Goal: Task Accomplishment & Management: Manage account settings

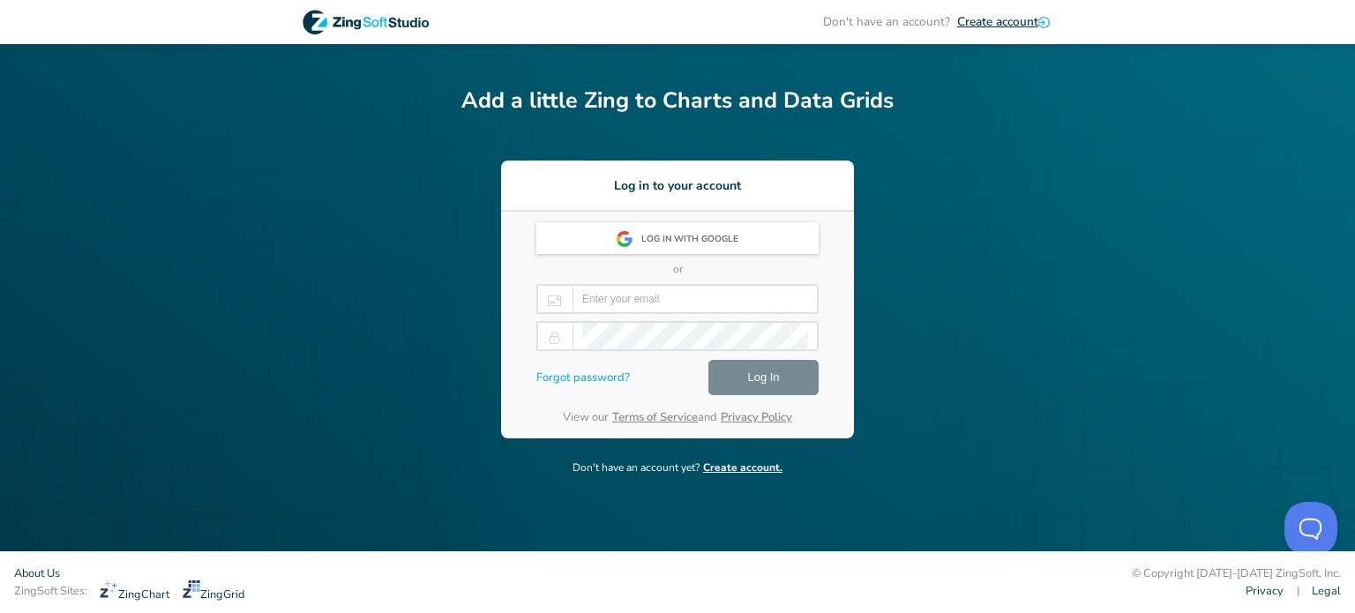
click at [912, 269] on div "Don't have an account? Create account Add a little Zing to Charts and Data Grid…" at bounding box center [677, 275] width 1355 height 551
click at [844, 283] on div "Log in with Google or Forgot password? Log In View our Terms of Service and Pri…" at bounding box center [677, 325] width 353 height 227
click at [597, 292] on input "email" at bounding box center [695, 299] width 226 height 26
click at [1014, 327] on div "Don't have an account? Create account Add a little Zing to Charts and Data Grid…" at bounding box center [677, 275] width 1355 height 551
click at [765, 382] on span "Log In" at bounding box center [763, 377] width 32 height 21
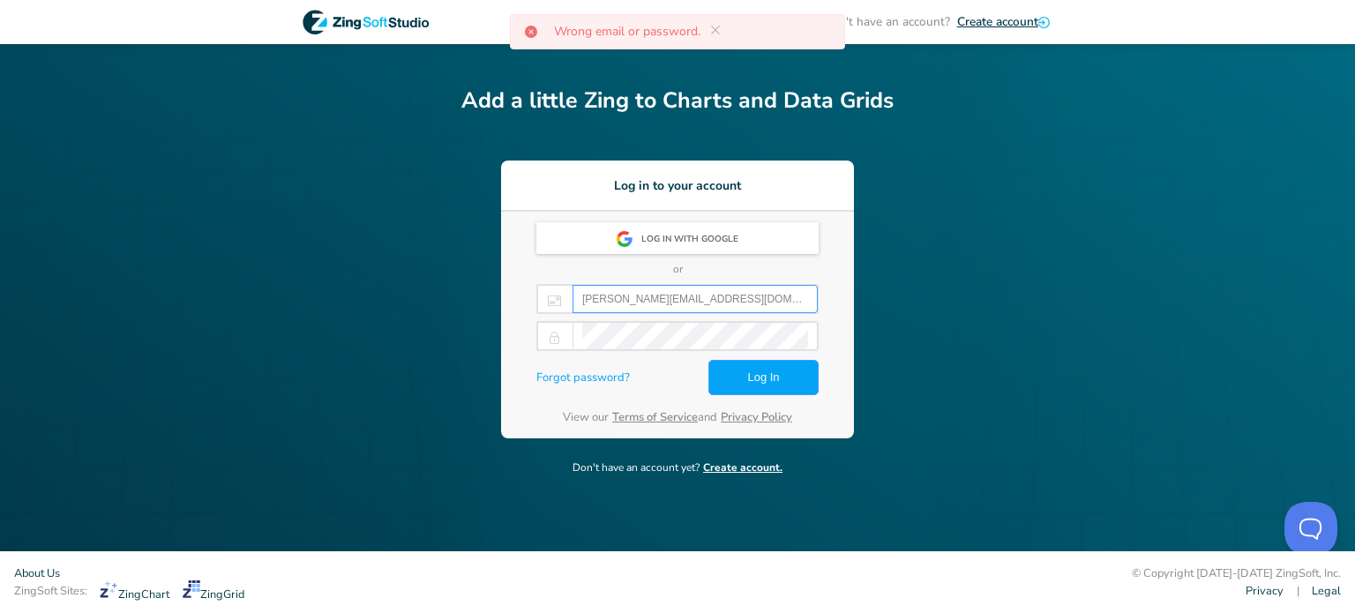
click at [618, 305] on input "valerie_turcotte@sct.gouv.qc.ca" at bounding box center [695, 299] width 226 height 26
type input "[PERSON_NAME][EMAIL_ADDRESS][PERSON_NAME][DOMAIN_NAME]"
click at [786, 382] on button "Log In" at bounding box center [764, 377] width 110 height 35
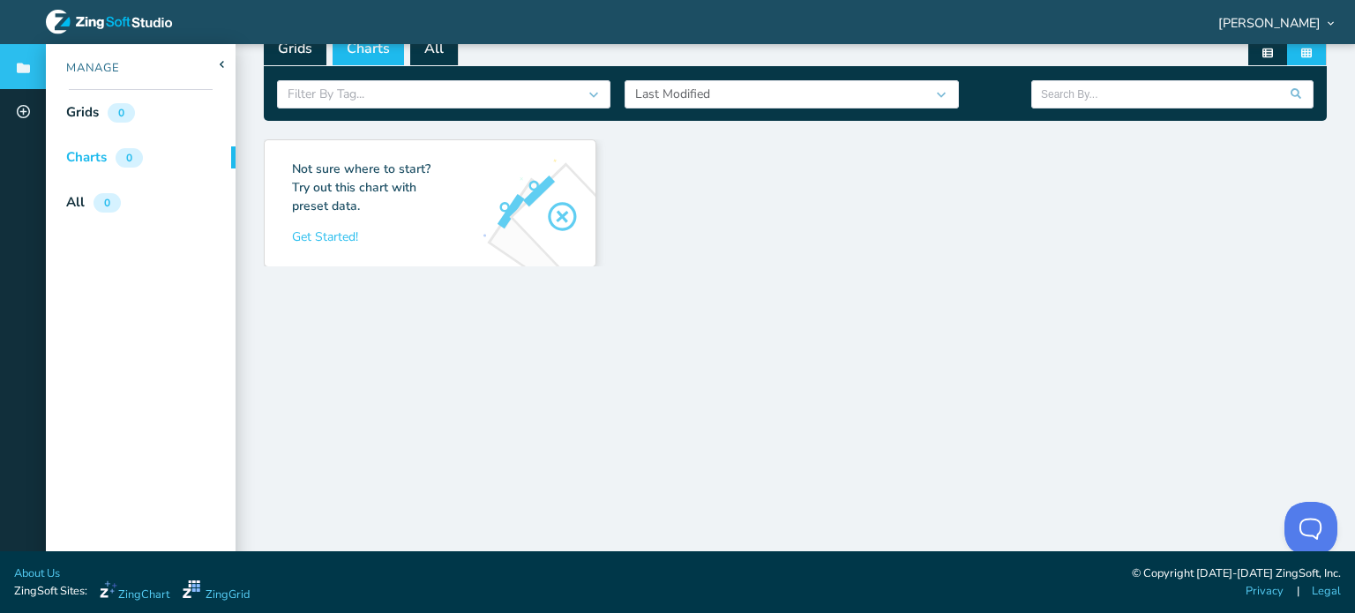
click at [462, 476] on div "Not sure where to start? Try out this chart with preset data. Get Started! Get …" at bounding box center [795, 340] width 1063 height 424
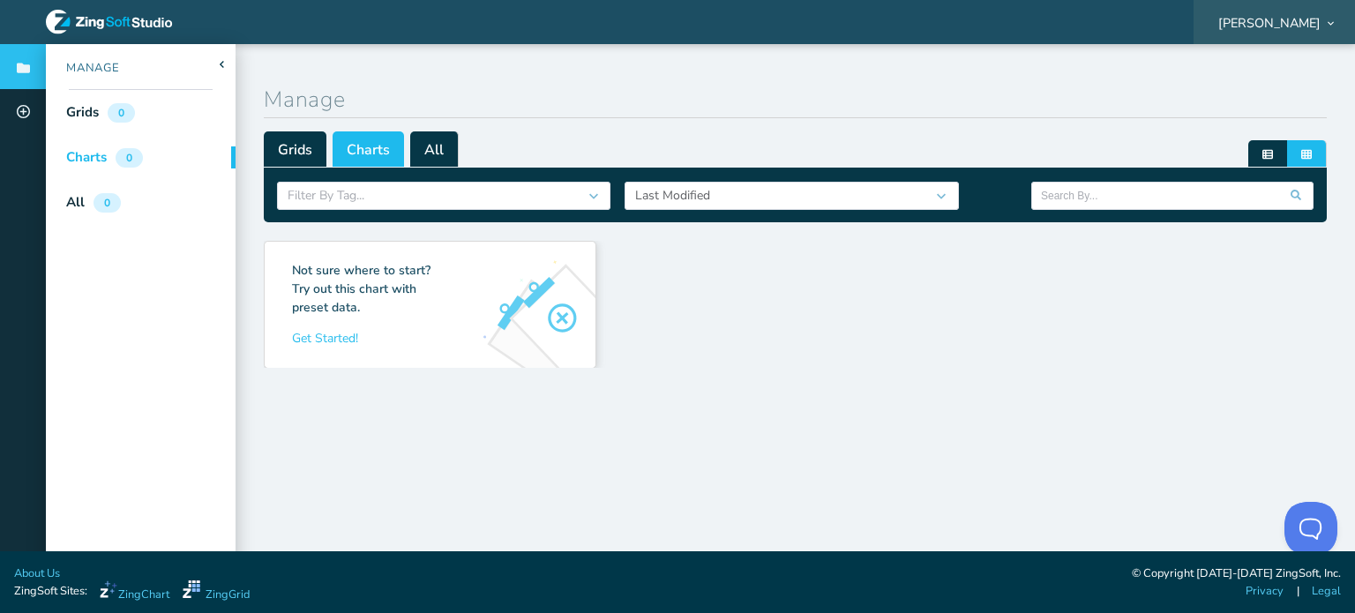
click at [1283, 29] on span "[PERSON_NAME]" at bounding box center [1270, 23] width 102 height 12
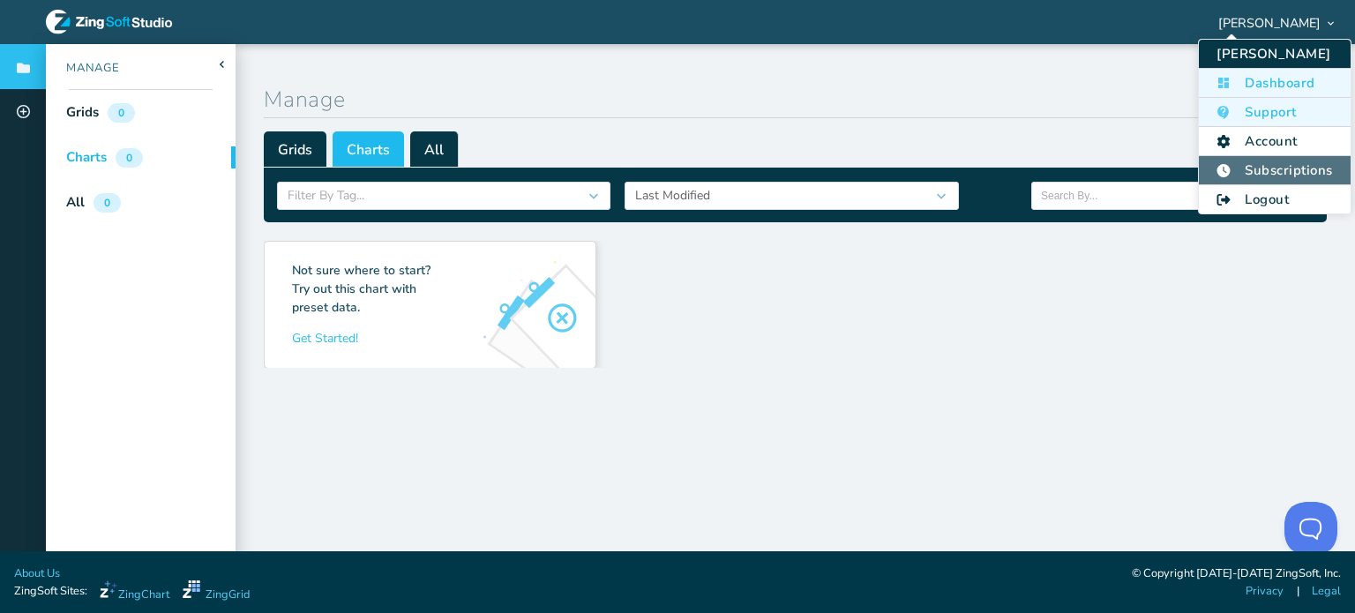
click at [1278, 163] on li "Subscriptions" at bounding box center [1274, 170] width 151 height 29
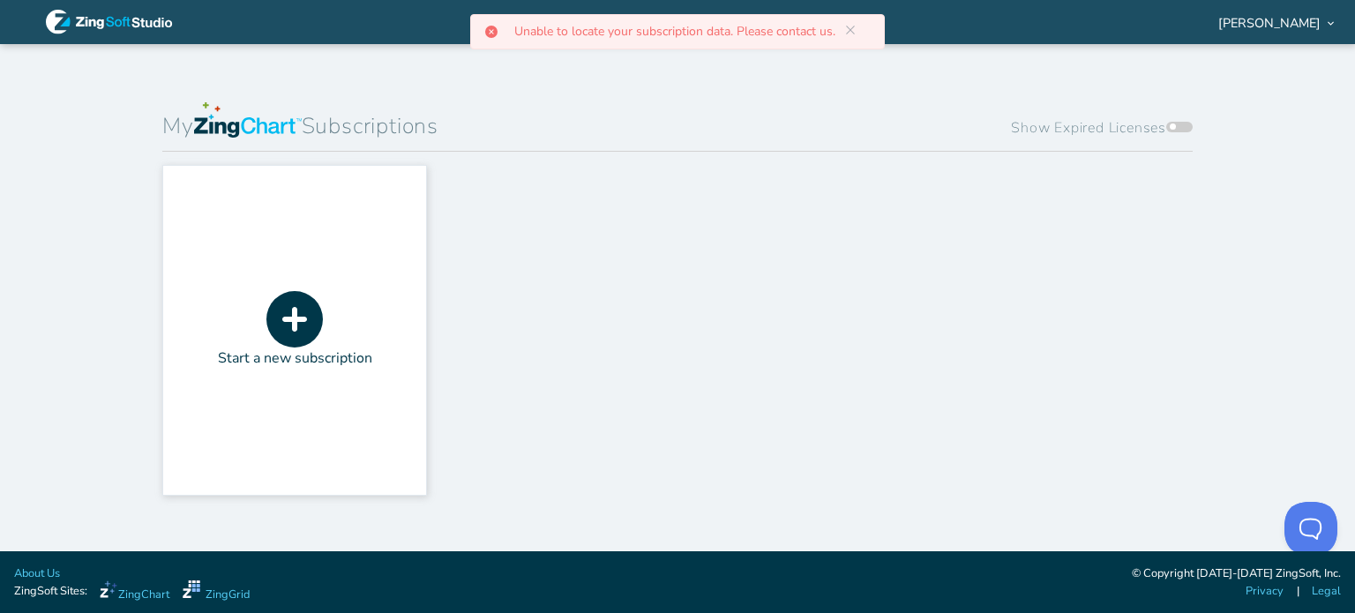
click at [1167, 126] on span at bounding box center [1180, 127] width 26 height 11
click at [1170, 111] on input "Show Expired Licenses" at bounding box center [1170, 111] width 0 height 0
click at [1174, 127] on span at bounding box center [1180, 127] width 26 height 11
click at [1170, 111] on input "Show Expired Licenses" at bounding box center [1170, 111] width 0 height 0
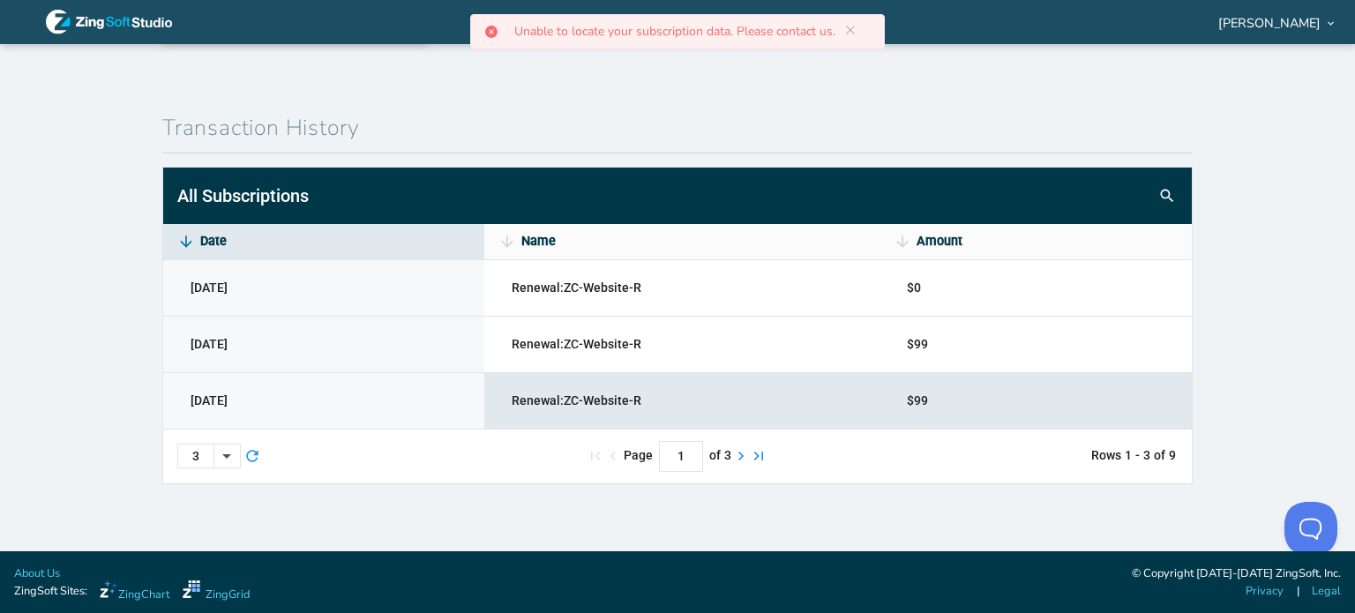
scroll to position [919, 0]
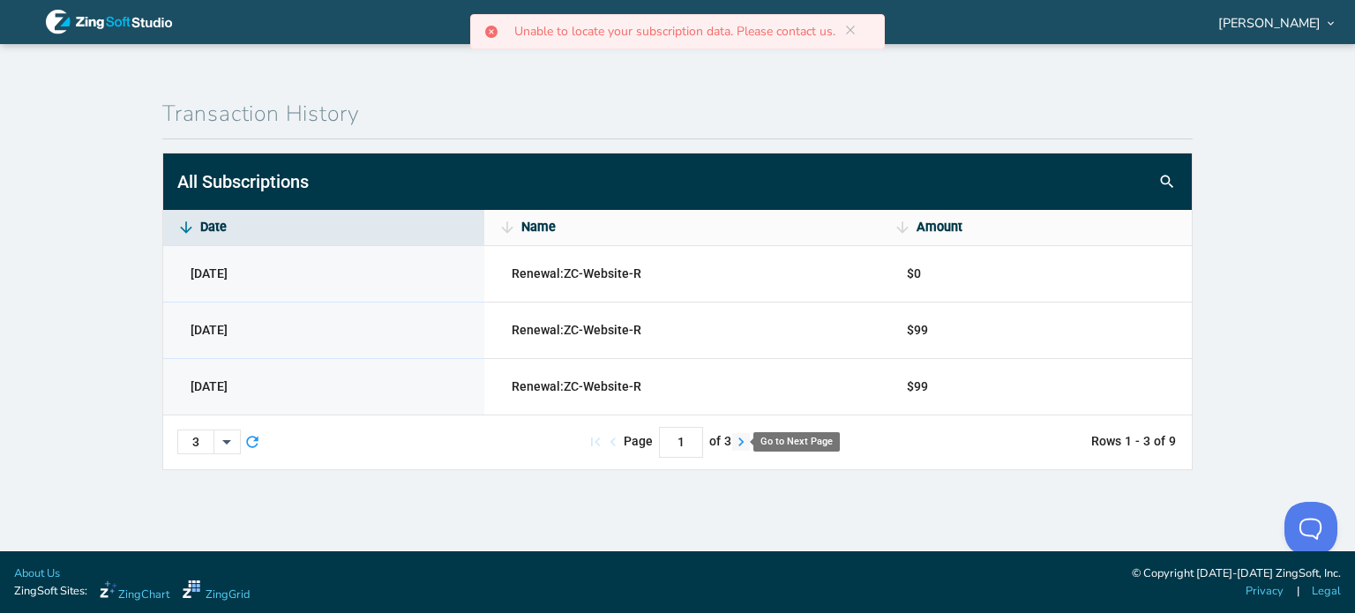
click at [735, 446] on zg-icon "Go to Next Page" at bounding box center [741, 442] width 18 height 18
click at [611, 442] on zg-icon "Go to Previous Page" at bounding box center [613, 442] width 18 height 18
type input "1"
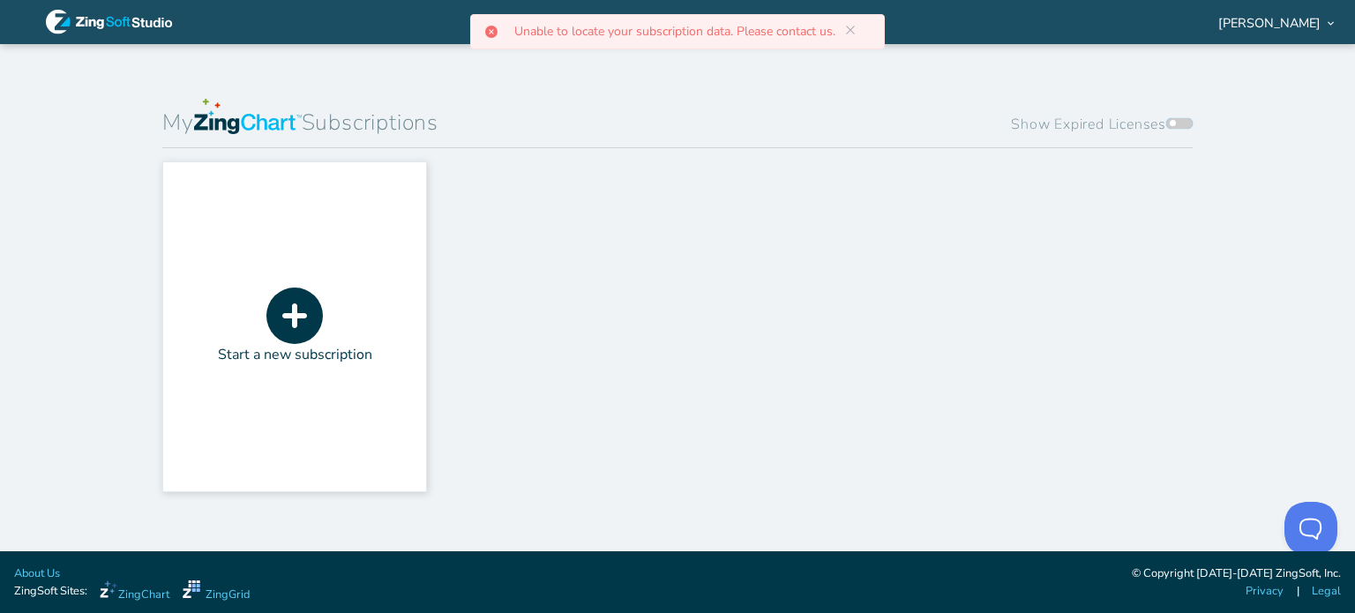
scroll to position [0, 0]
click at [670, 310] on div "Start a new subscription" at bounding box center [677, 337] width 1031 height 345
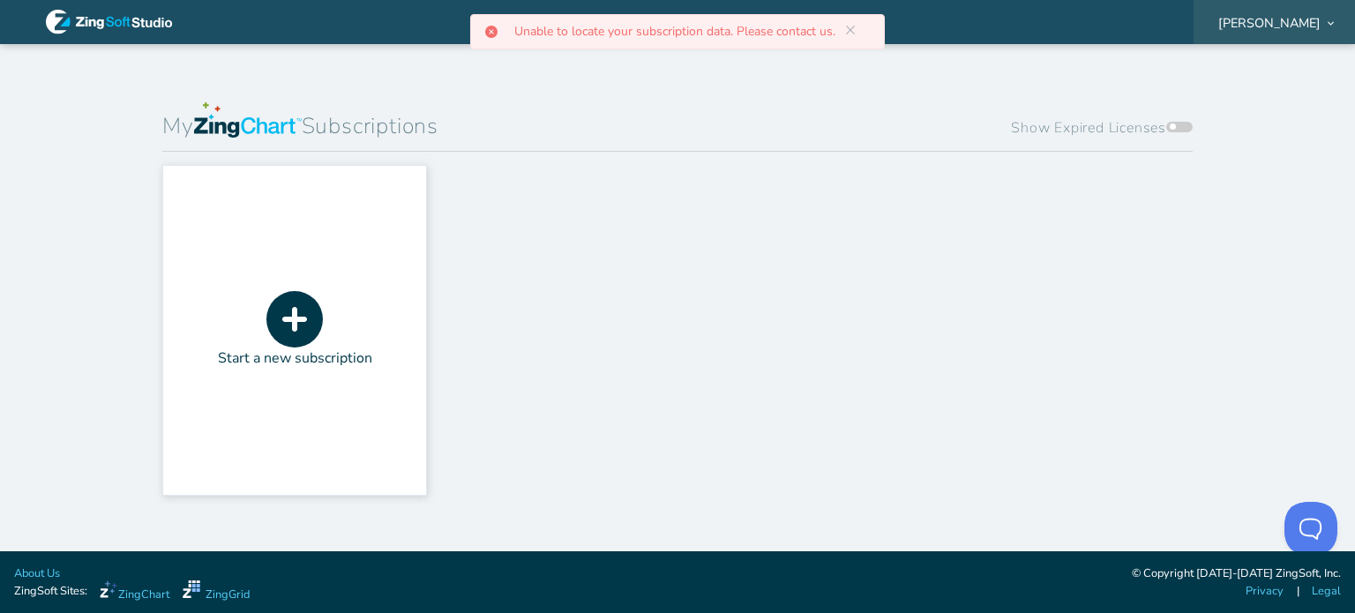
click at [1297, 17] on span "[PERSON_NAME]" at bounding box center [1270, 23] width 102 height 12
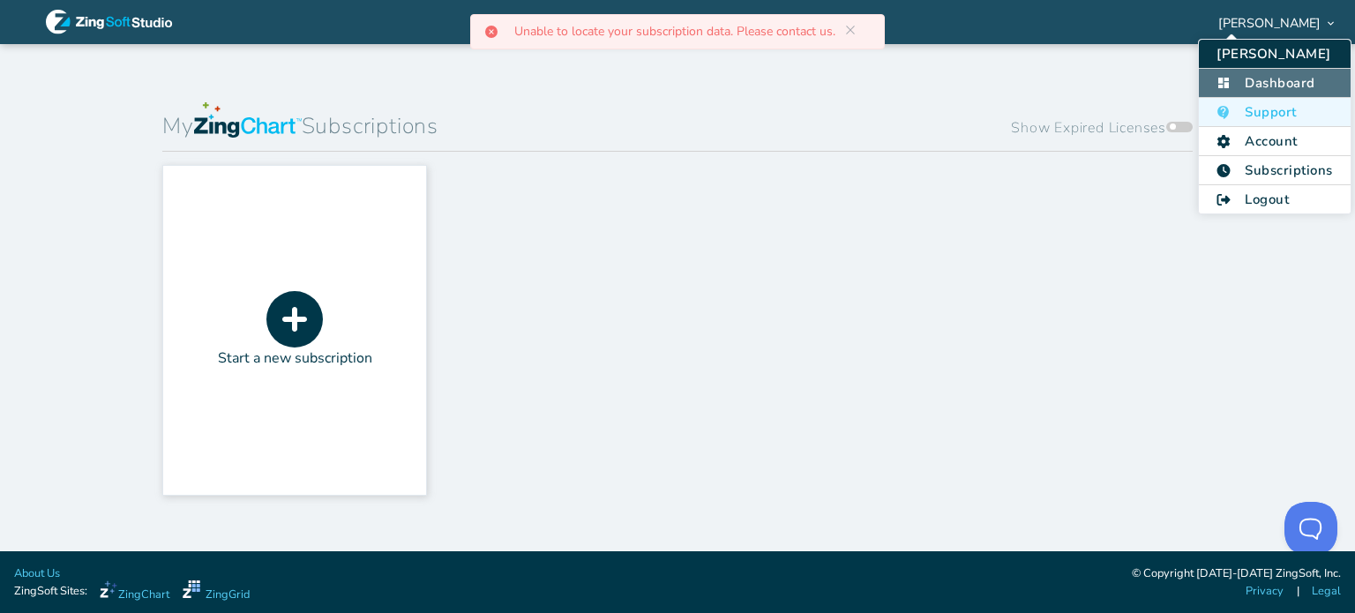
click at [1287, 74] on li "Dashboard" at bounding box center [1274, 83] width 151 height 29
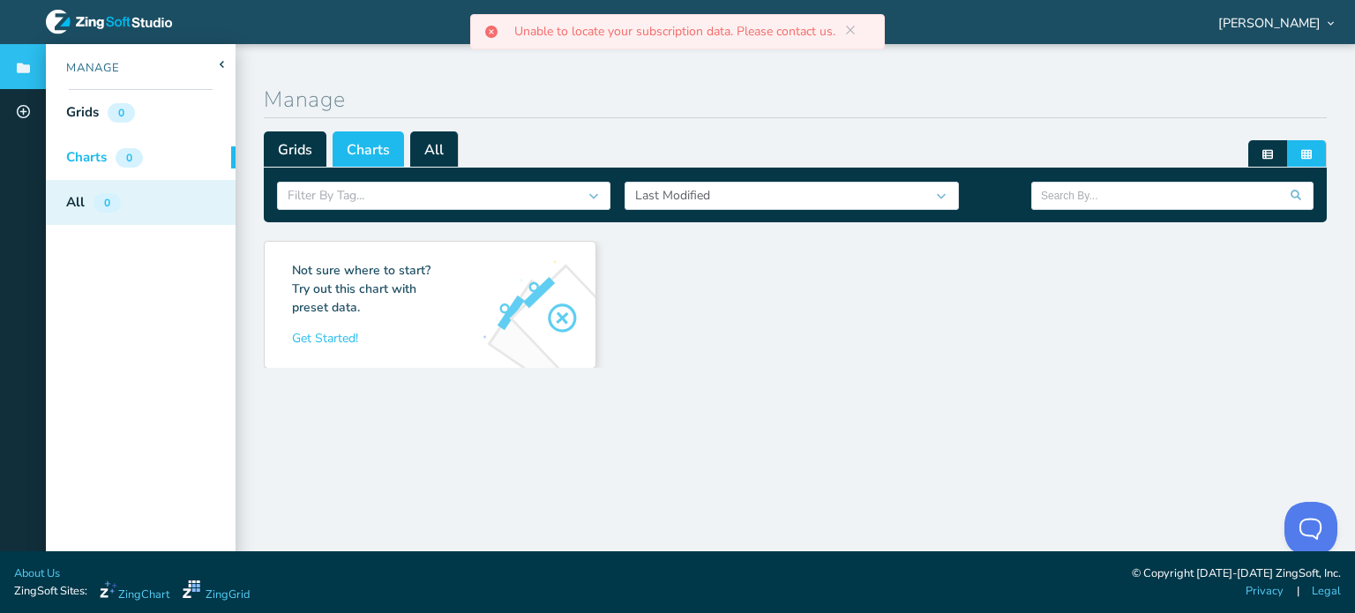
click at [99, 200] on div "0" at bounding box center [107, 202] width 27 height 19
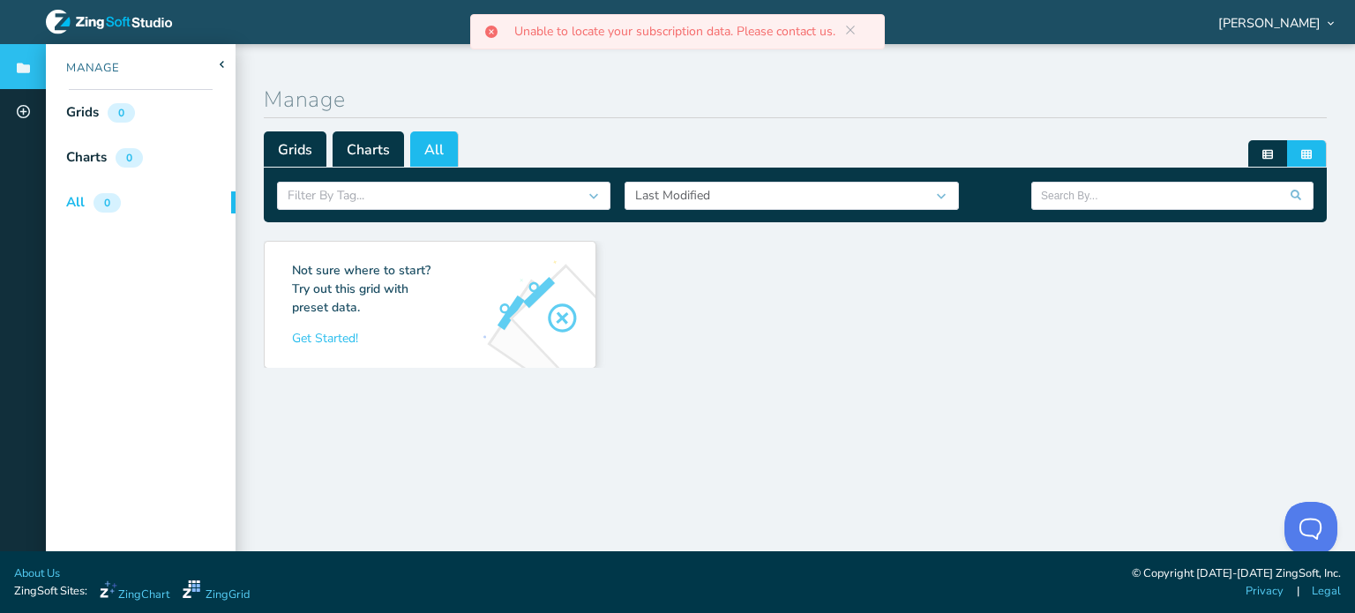
click at [718, 34] on p "Unable to locate your subscription data. Please contact us." at bounding box center [681, 32] width 335 height 12
click at [164, 63] on div "Manage" at bounding box center [141, 66] width 190 height 45
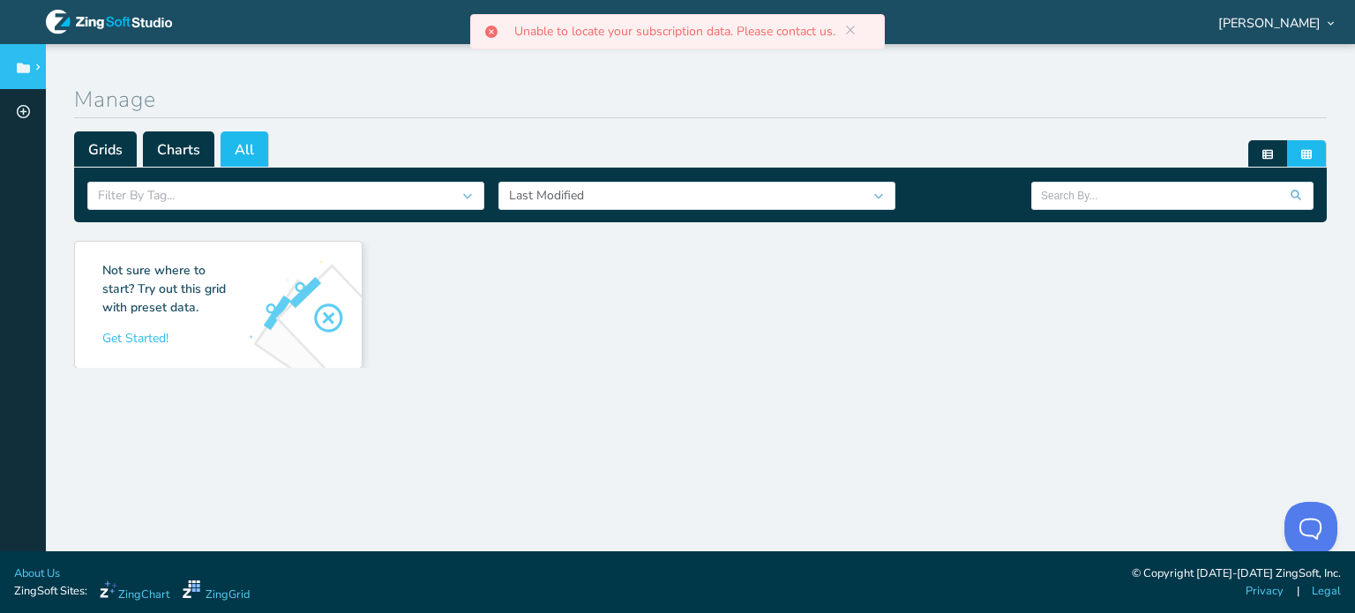
click at [34, 65] on icon at bounding box center [37, 67] width 6 height 6
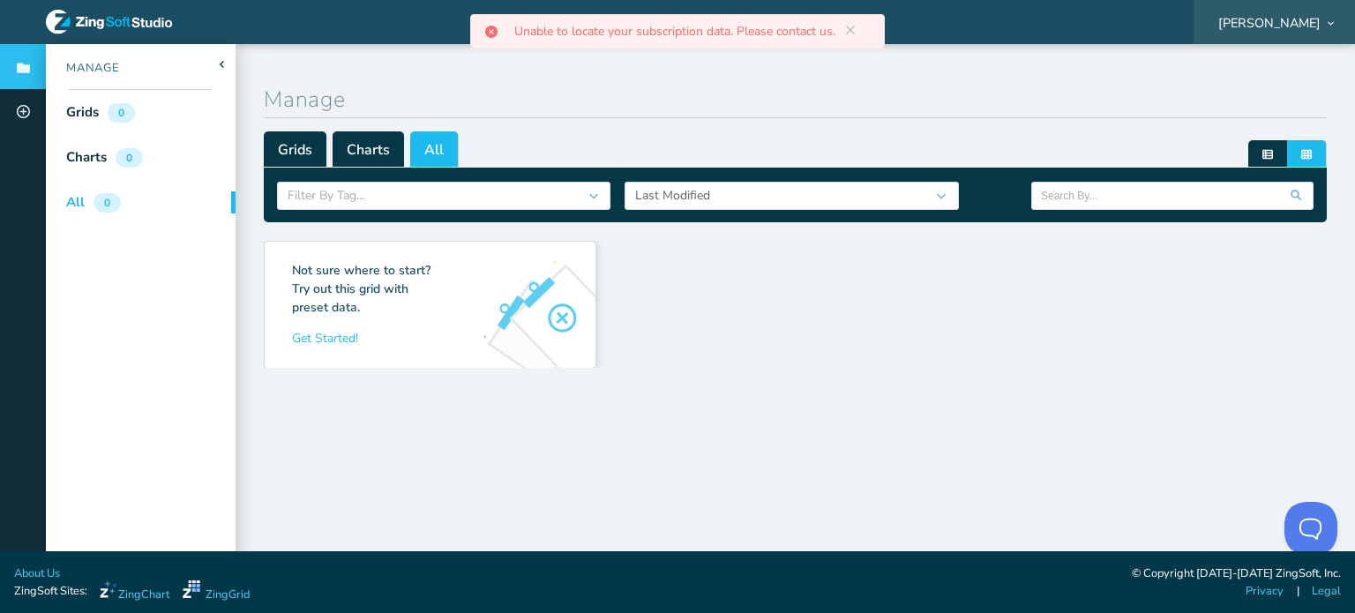
click at [1283, 29] on span "[PERSON_NAME]" at bounding box center [1270, 23] width 102 height 12
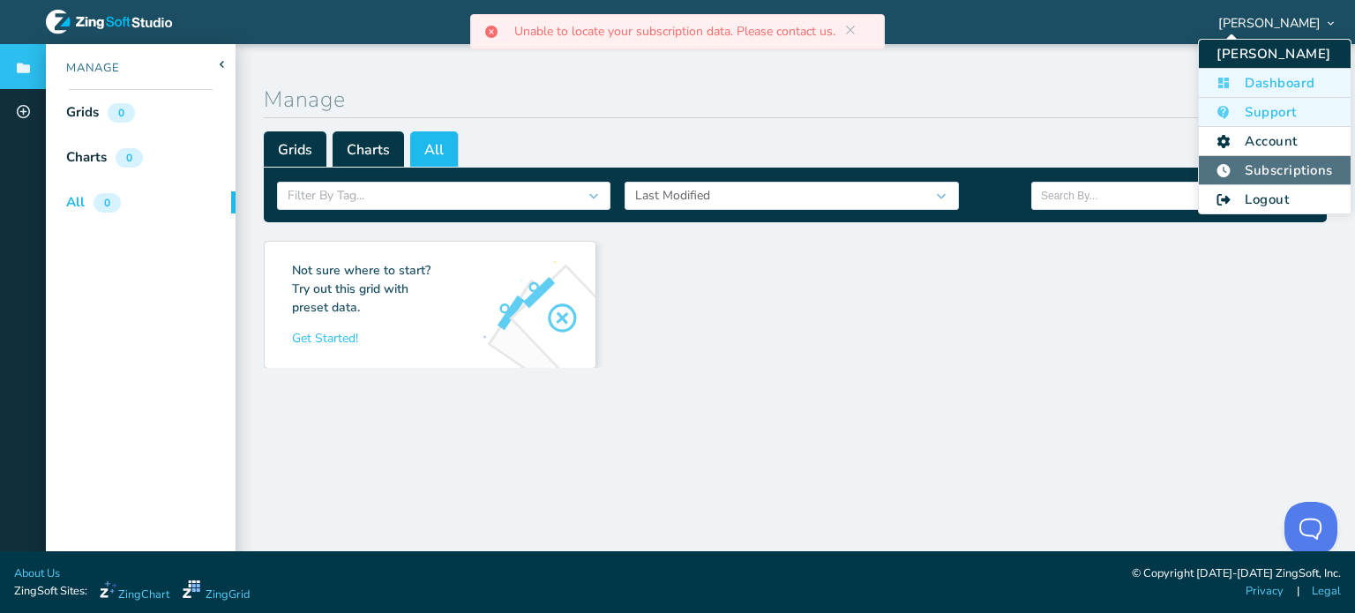
click at [1292, 167] on li "Subscriptions" at bounding box center [1274, 170] width 151 height 29
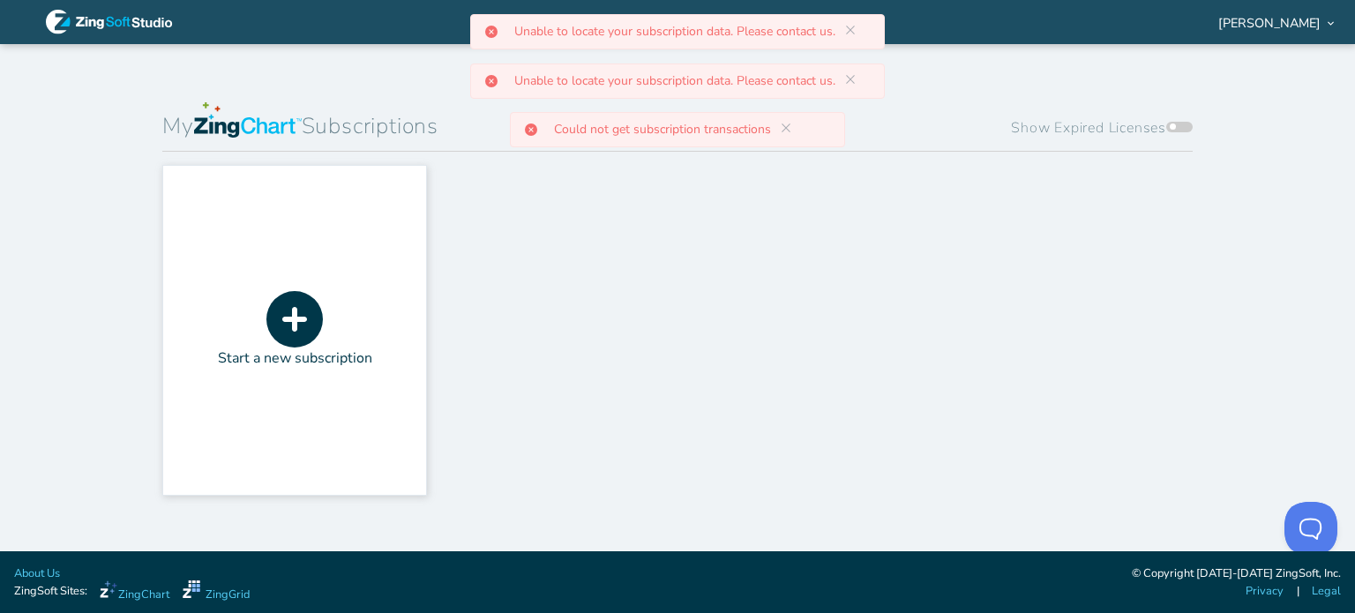
click at [312, 315] on icon at bounding box center [294, 319] width 56 height 56
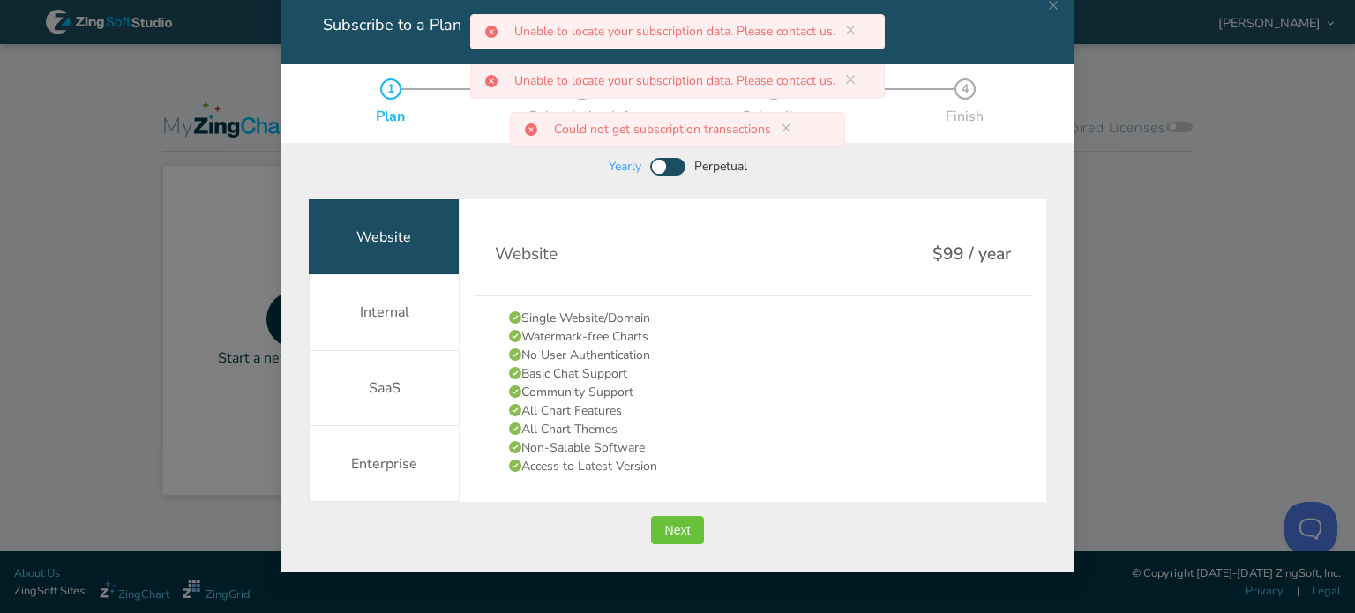
scroll to position [109, 0]
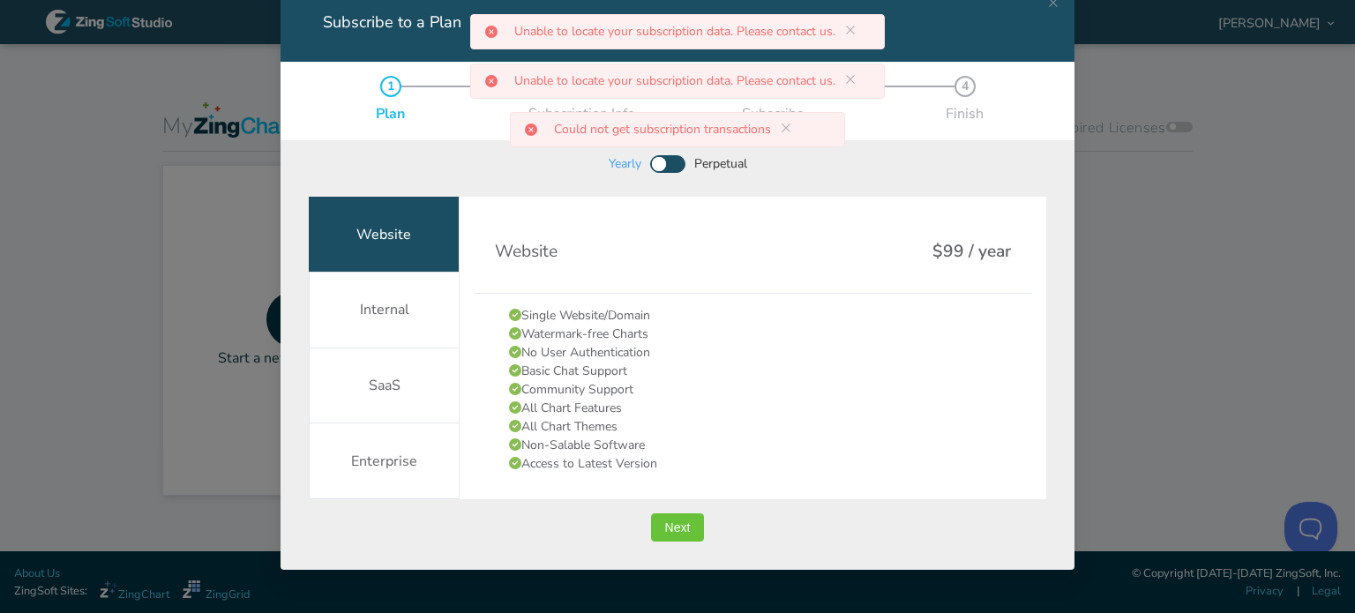
click at [1158, 296] on div "Subscribe to a Plan 1 Plan 2 Subscription Info 3 Subscribe 4 Finish Yearly Perp…" at bounding box center [677, 306] width 1355 height 613
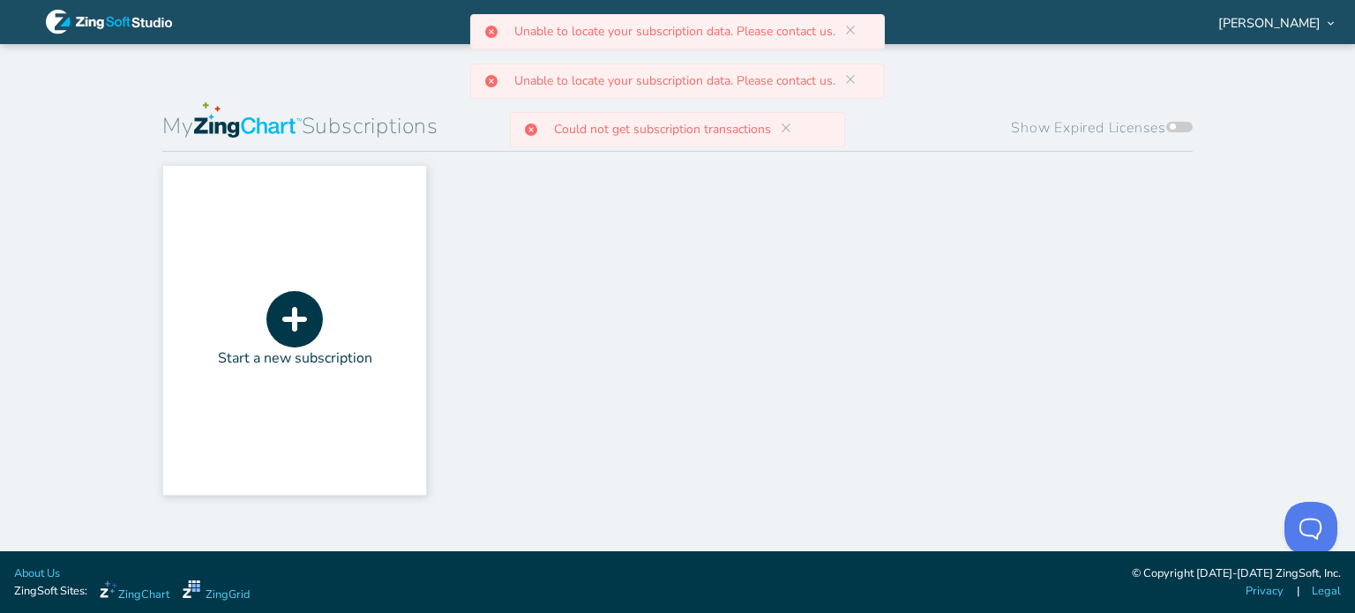
click at [1186, 126] on span at bounding box center [1180, 127] width 26 height 11
click at [1170, 111] on input "Show Expired Licenses" at bounding box center [1170, 111] width 0 height 0
click at [1184, 126] on span at bounding box center [1180, 127] width 26 height 11
click at [1170, 111] on input "Show Expired Licenses" at bounding box center [1170, 111] width 0 height 0
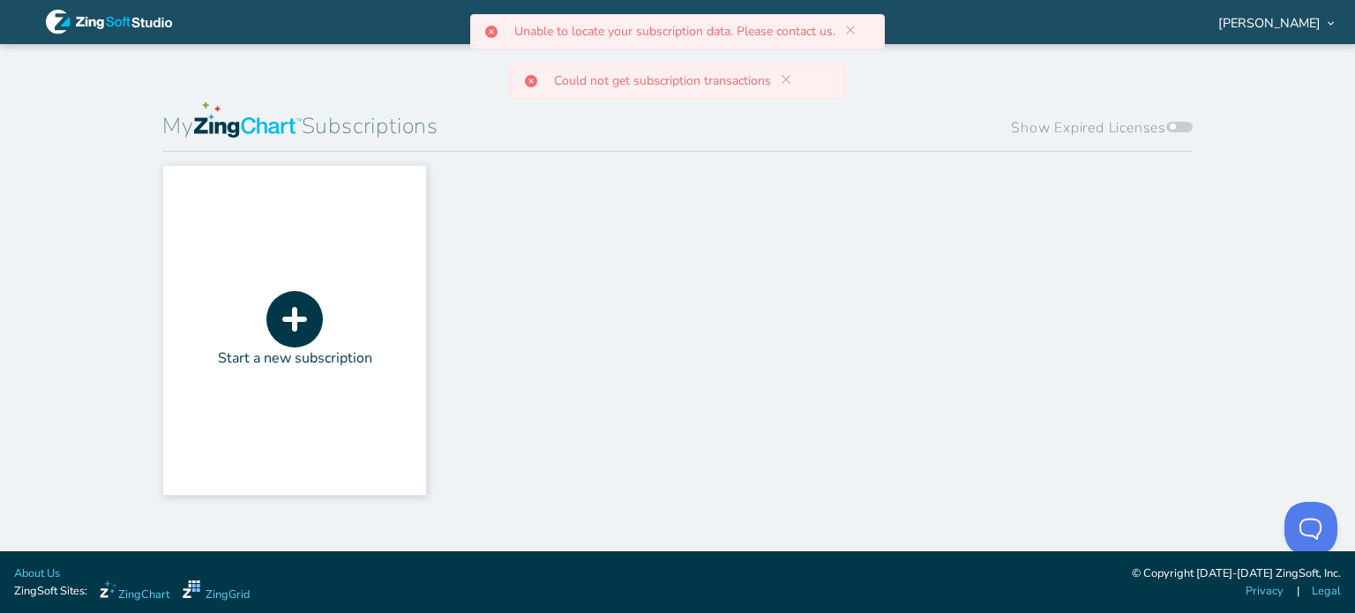
click at [550, 266] on div "Start a new subscription" at bounding box center [677, 337] width 1031 height 345
click at [1167, 125] on span at bounding box center [1180, 127] width 26 height 11
click at [1170, 111] on input "Show Expired Licenses" at bounding box center [1170, 111] width 0 height 0
click at [672, 35] on p "Unable to locate your subscription data. Please contact us." at bounding box center [681, 32] width 335 height 12
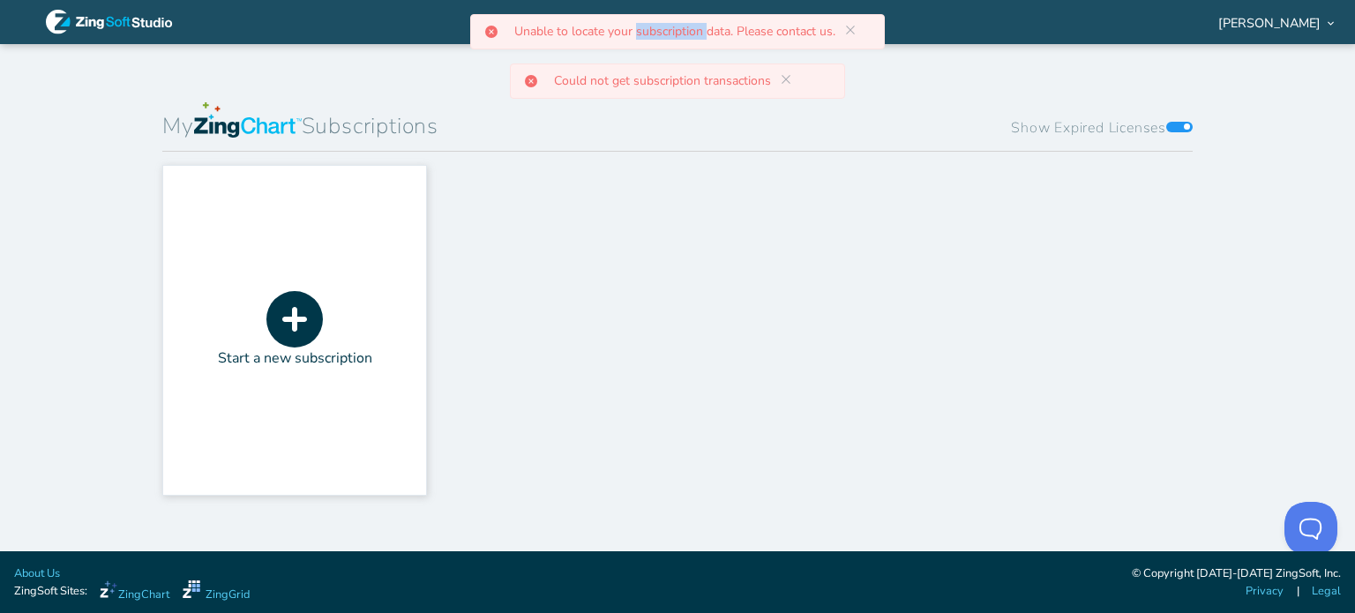
copy p "subscription"
click at [720, 77] on p "Could not get subscription transactions" at bounding box center [669, 81] width 231 height 12
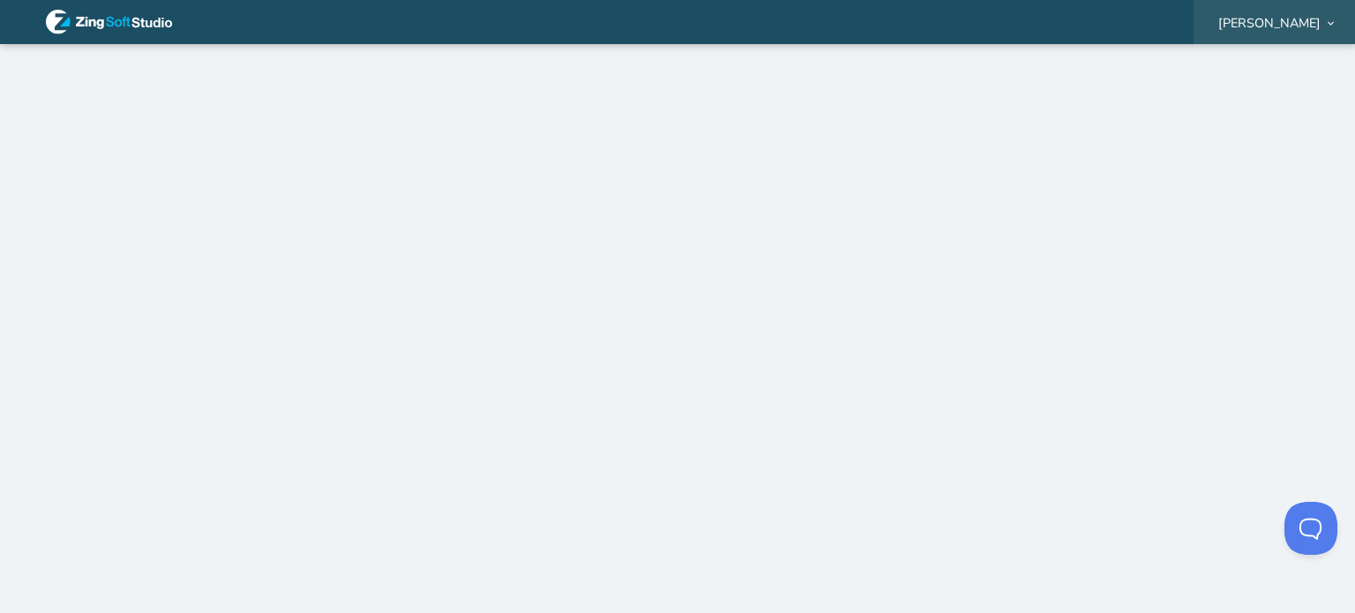
click at [1274, 27] on span "[PERSON_NAME]" at bounding box center [1270, 23] width 102 height 12
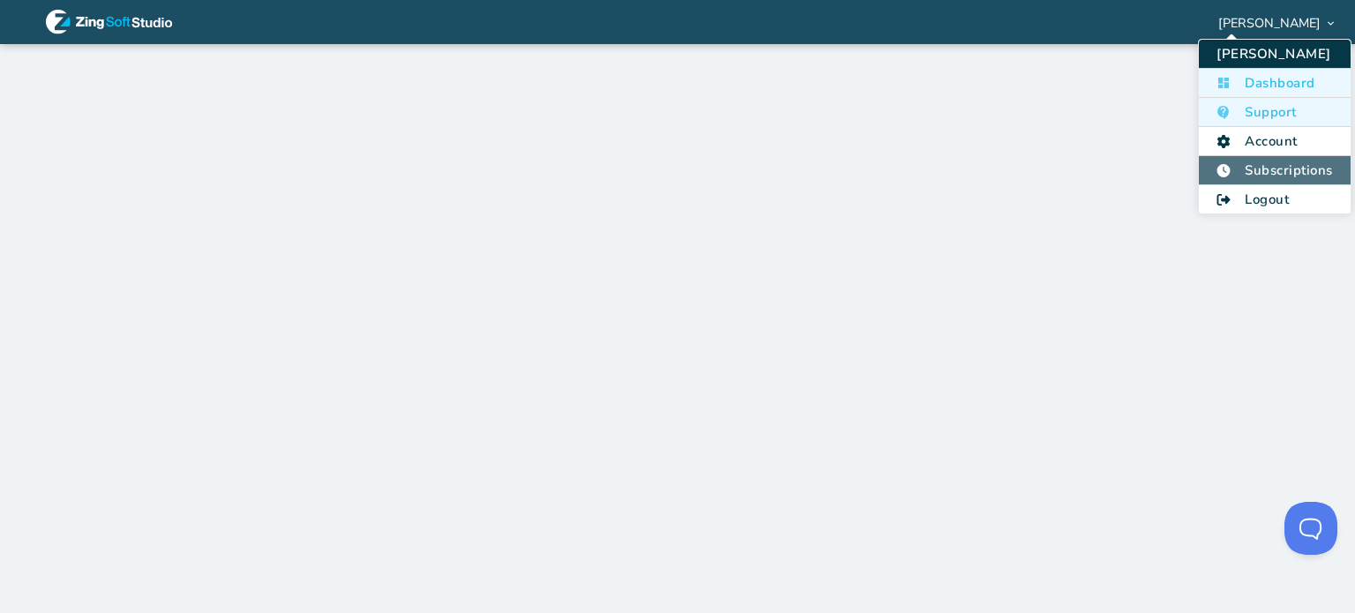
click at [1302, 161] on li "Subscriptions" at bounding box center [1274, 170] width 151 height 29
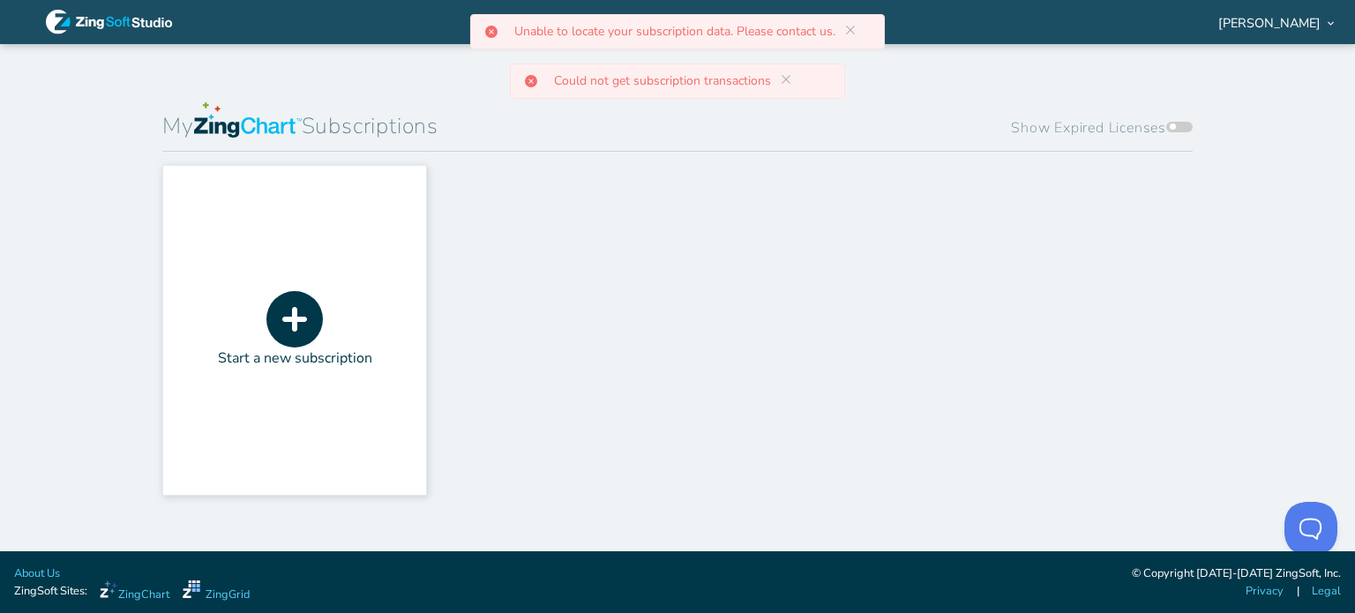
click at [1169, 107] on span at bounding box center [1180, 101] width 26 height 11
click at [1170, 111] on input "Show Expired Licenses" at bounding box center [1170, 111] width 0 height 0
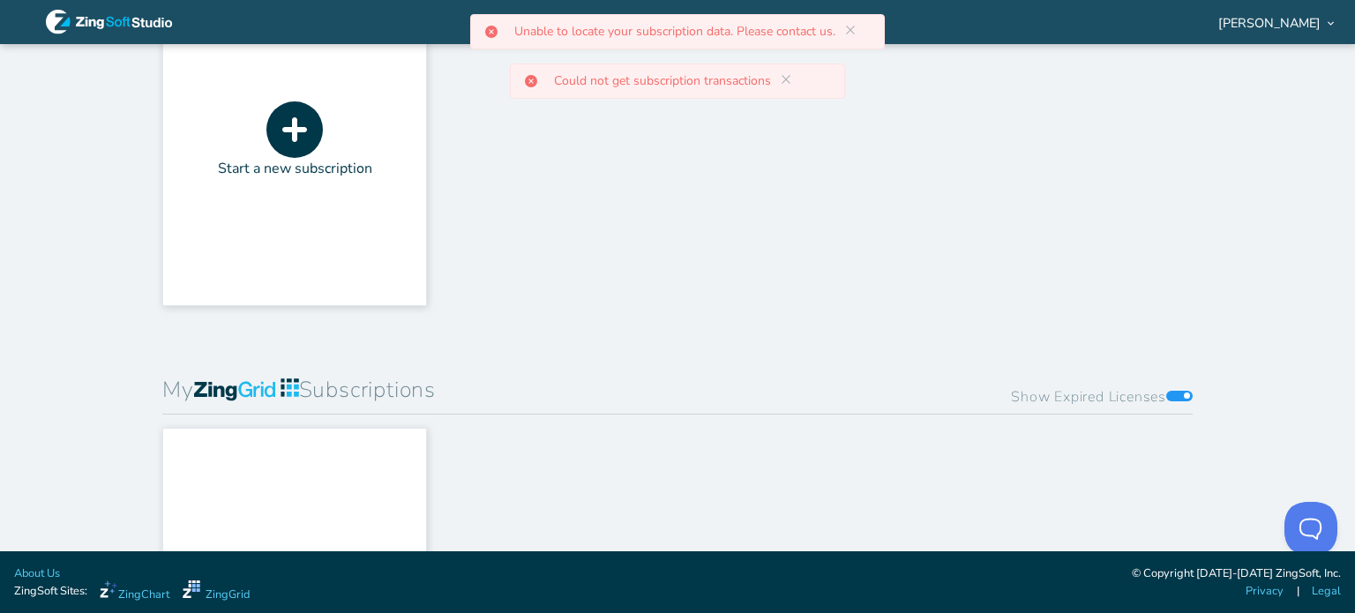
scroll to position [374, 0]
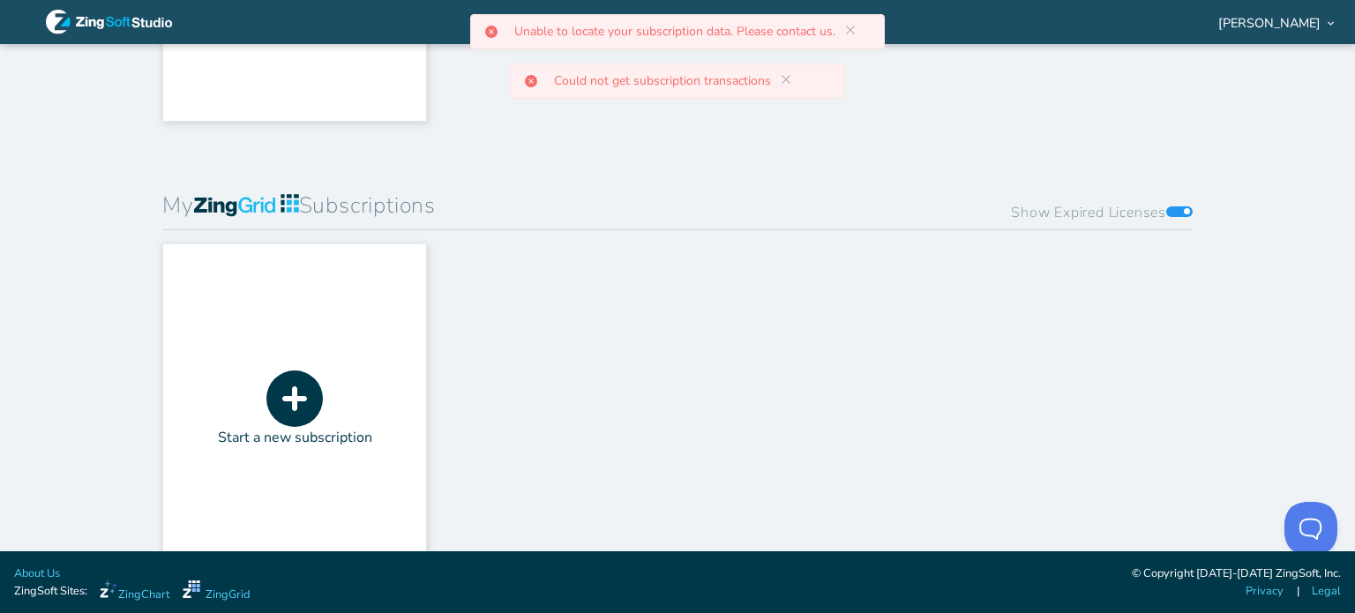
click at [374, 359] on div "Start a new subscription" at bounding box center [294, 408] width 263 height 329
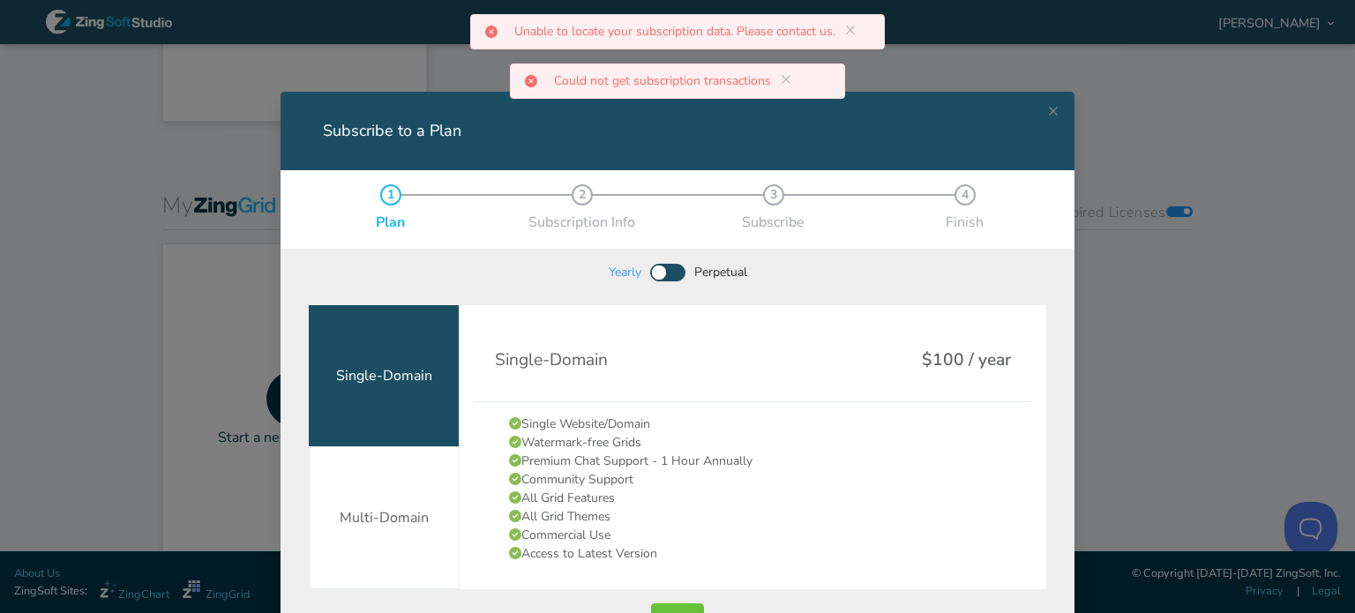
click at [1103, 126] on div "Subscribe to a Plan 1 Plan 2 Subscription Info 3 Subscribe 4 Finish Yearly Perp…" at bounding box center [677, 306] width 1355 height 613
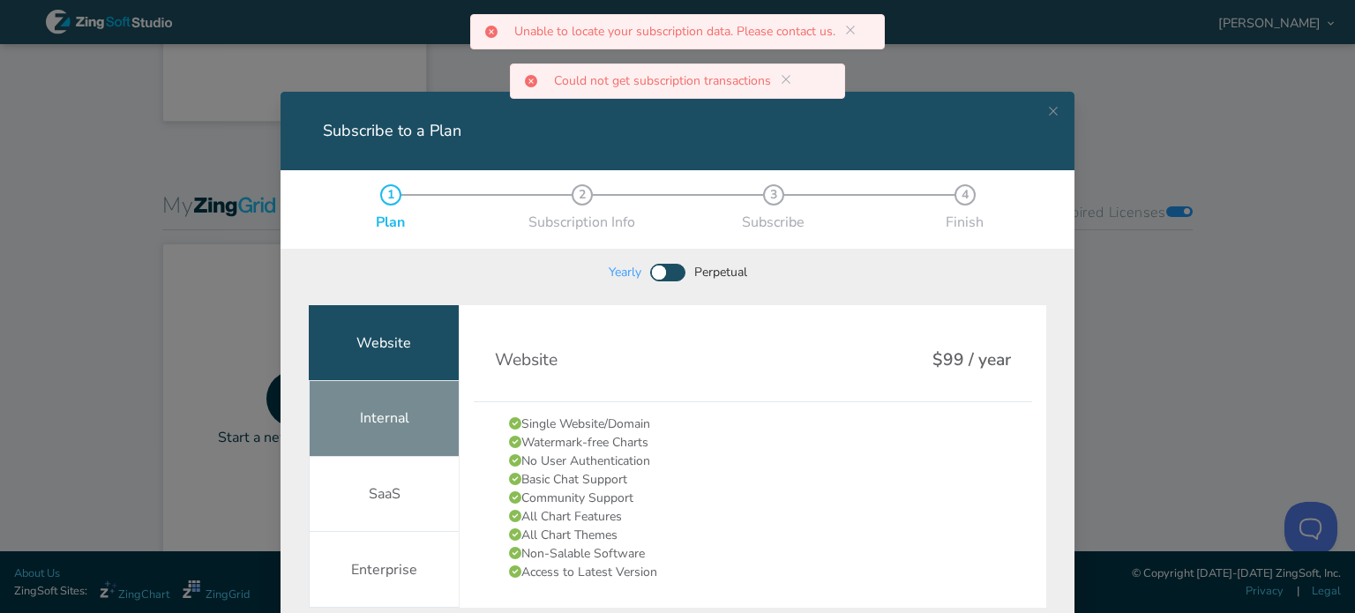
click at [350, 425] on div "Internal" at bounding box center [384, 419] width 150 height 76
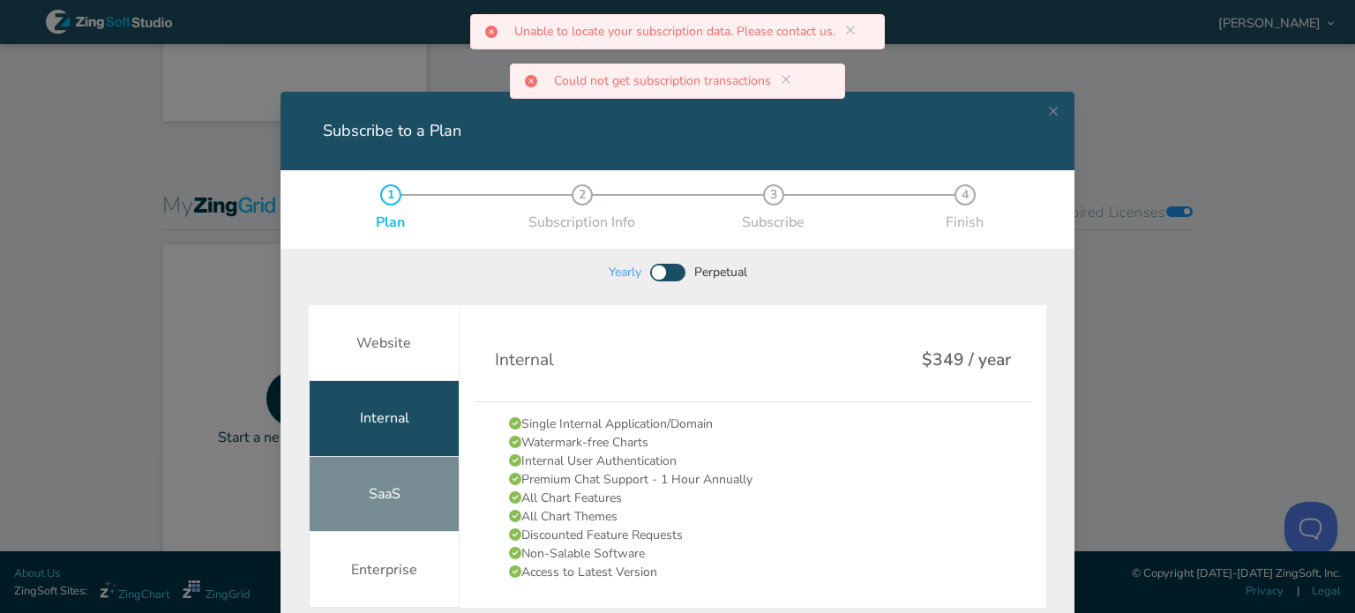
click at [364, 479] on div "SaaS" at bounding box center [384, 495] width 150 height 76
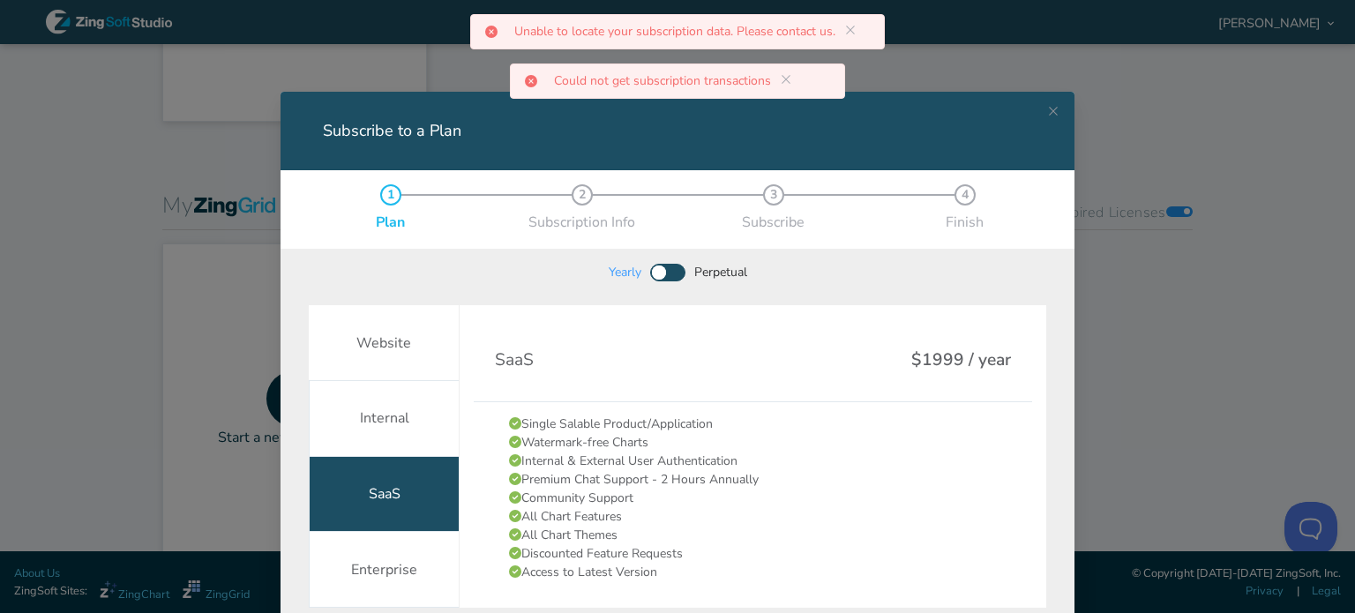
click at [1128, 301] on div "Subscribe to a Plan 1 Plan 2 Subscription Info 3 Subscribe 4 Finish Yearly Perp…" at bounding box center [677, 306] width 1355 height 613
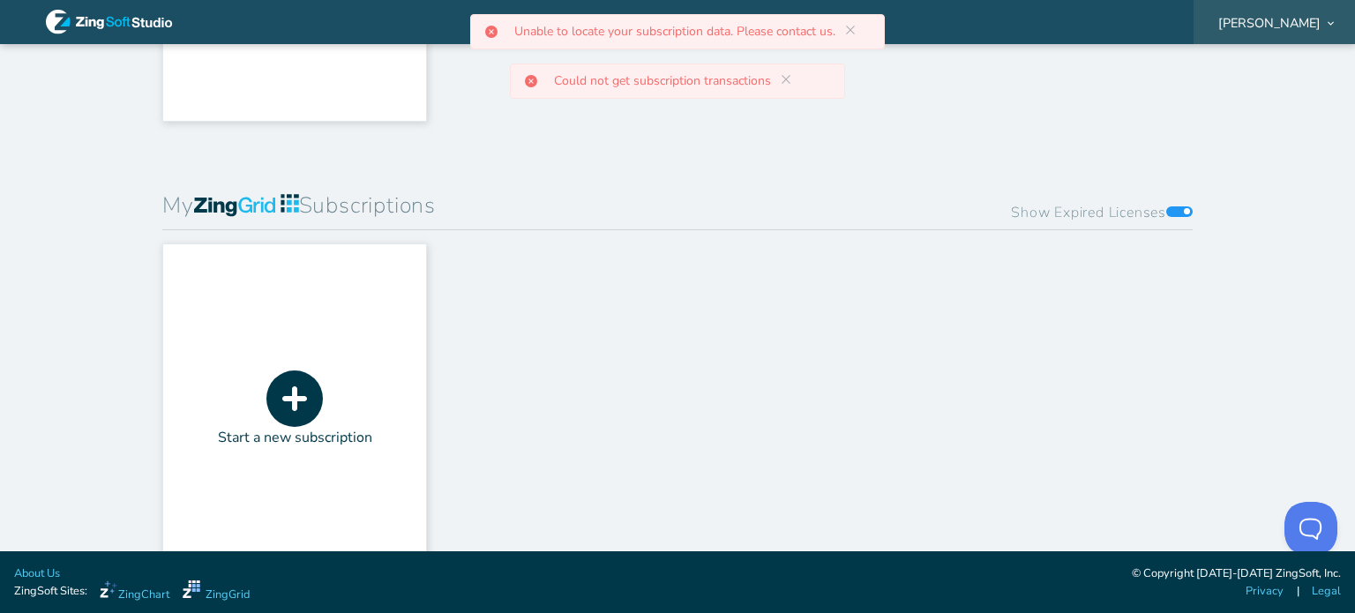
click at [1274, 11] on div "[PERSON_NAME]" at bounding box center [1274, 22] width 161 height 55
click at [1275, 20] on span "[PERSON_NAME]" at bounding box center [1270, 23] width 102 height 12
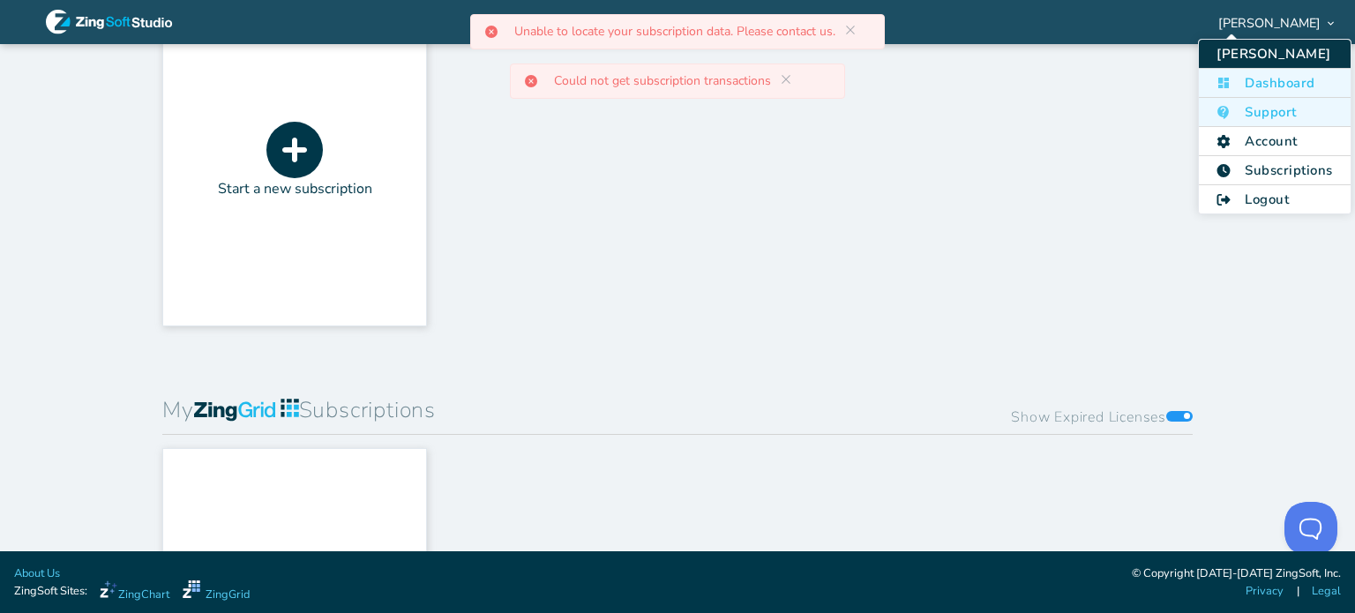
scroll to position [109, 0]
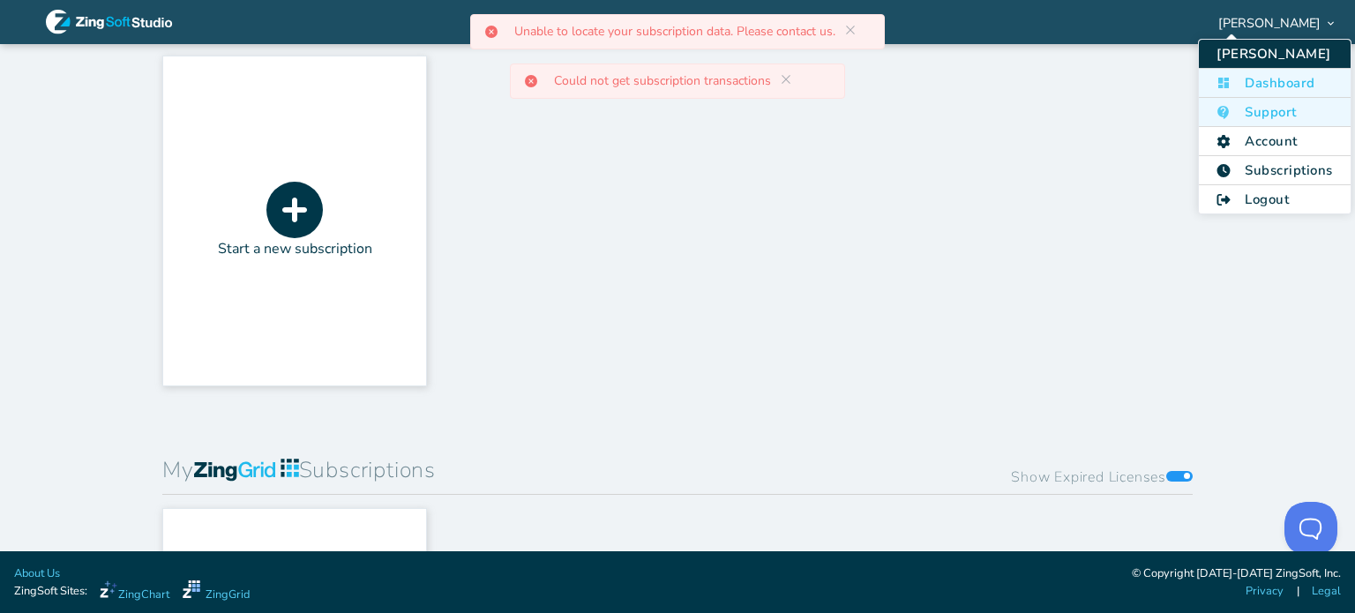
click at [353, 236] on div "Start a new subscription" at bounding box center [294, 220] width 263 height 329
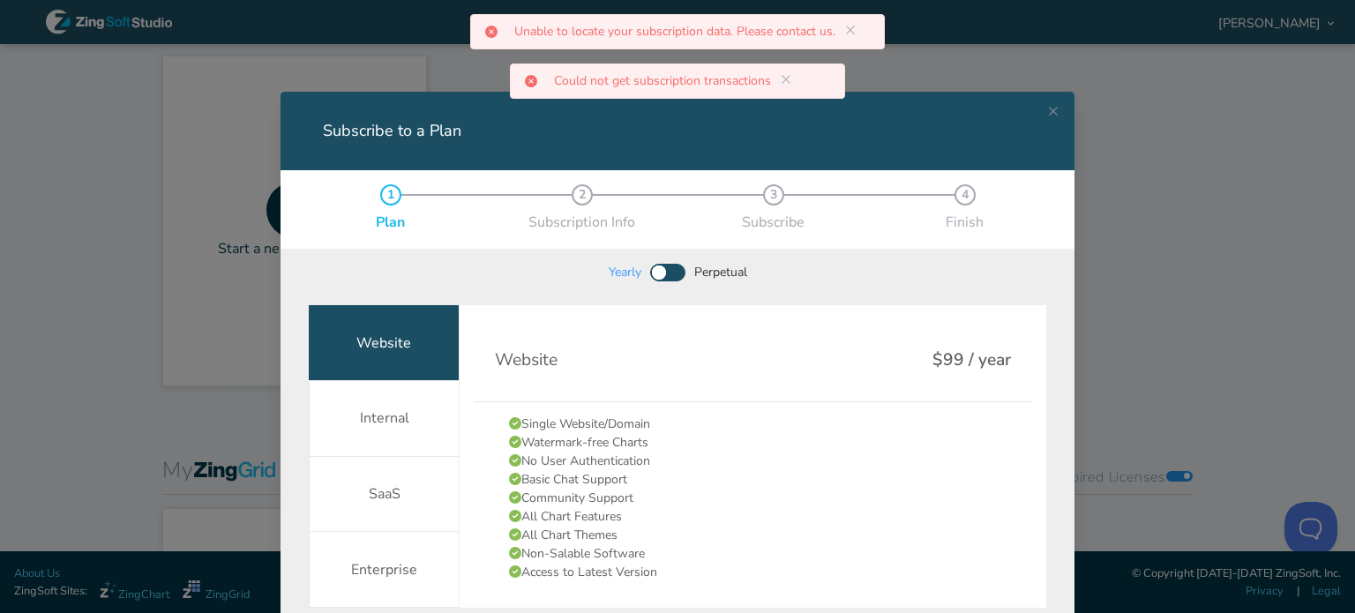
click at [651, 274] on span "Subscribe to a Plan" at bounding box center [667, 273] width 35 height 18
click at [1200, 176] on div "Subscribe to a Plan 1 Plan 2 Subscription Info 3 Subscribe 4 Finish Yearly Perp…" at bounding box center [677, 306] width 1355 height 613
click at [1283, 26] on span "[PERSON_NAME]" at bounding box center [1270, 23] width 102 height 12
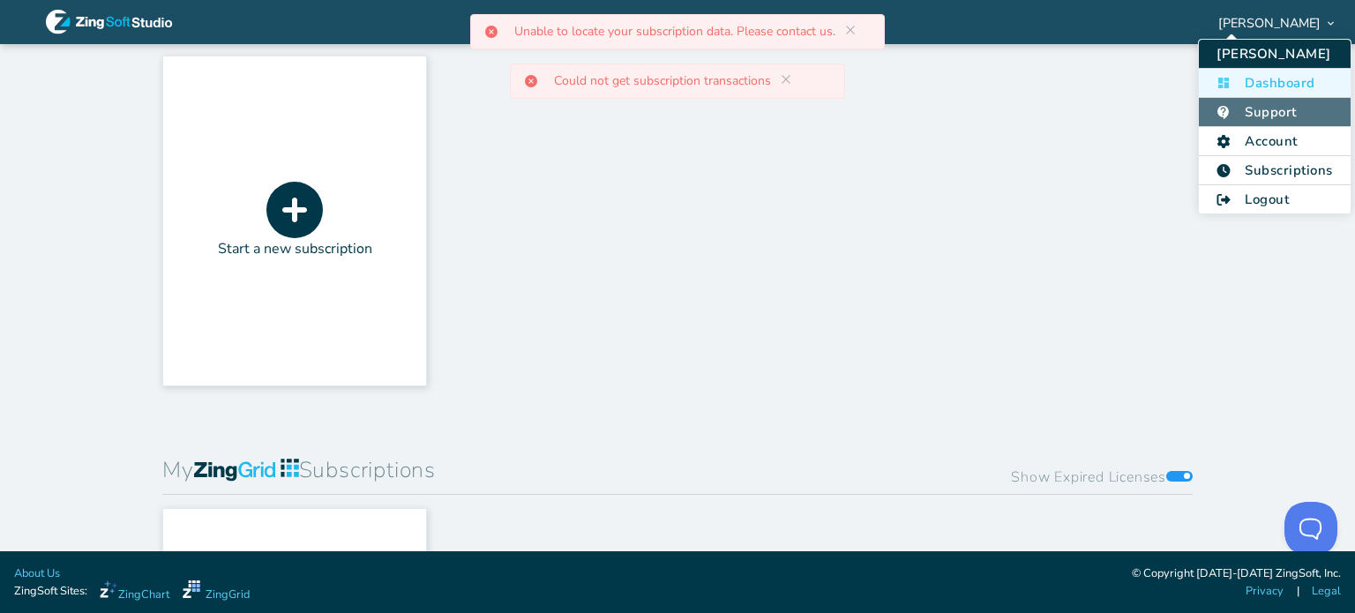
click at [1273, 104] on li "Support" at bounding box center [1274, 112] width 151 height 29
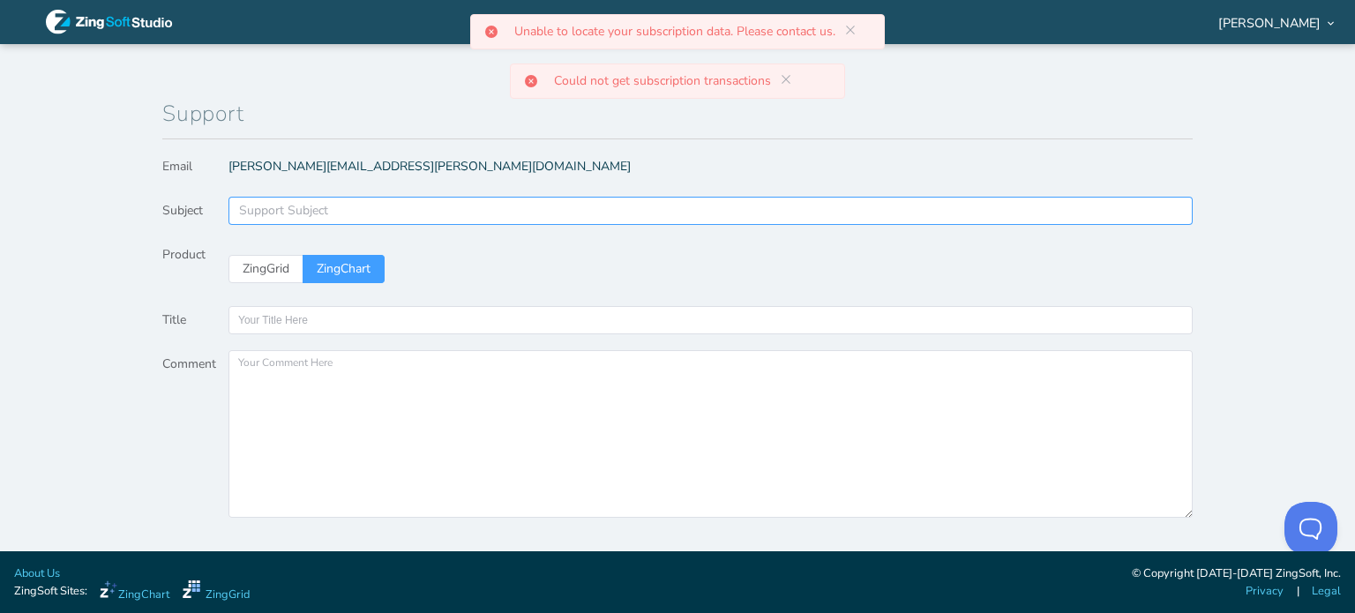
click at [328, 210] on div "Support Subject" at bounding box center [702, 210] width 926 height 21
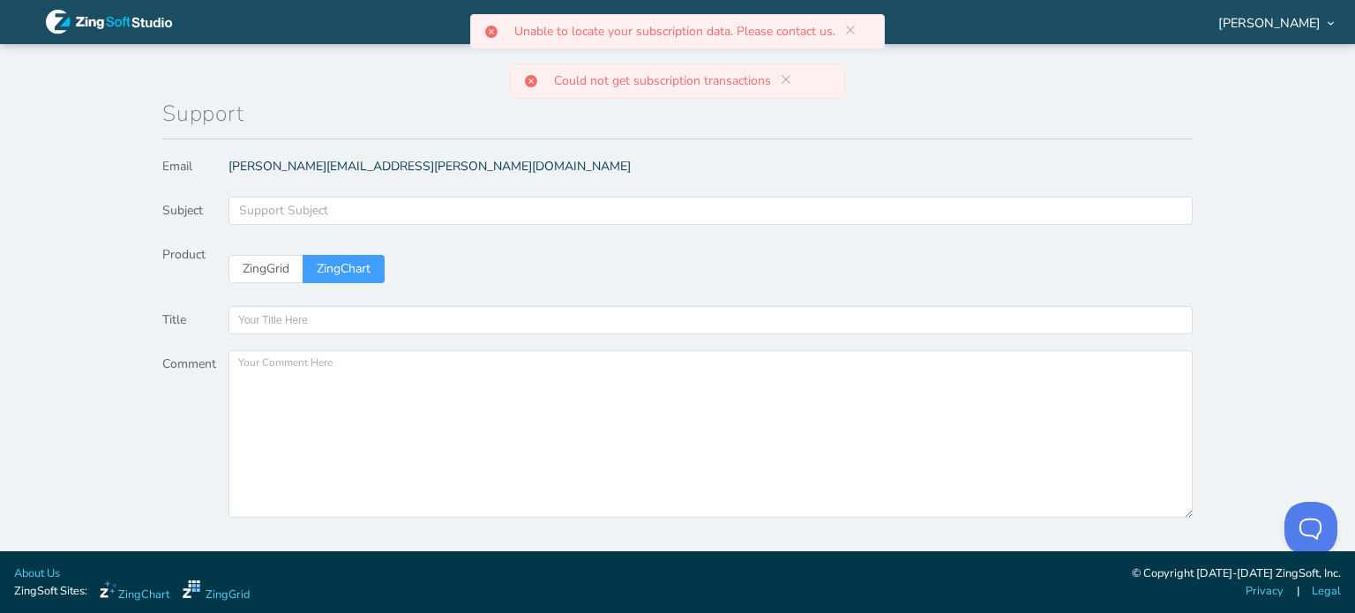
click at [1226, 131] on section "Reminder: Complete your profile to help us better serve you! Support Email [PER…" at bounding box center [677, 297] width 1355 height 507
click at [1268, 22] on span "[PERSON_NAME]" at bounding box center [1270, 23] width 102 height 12
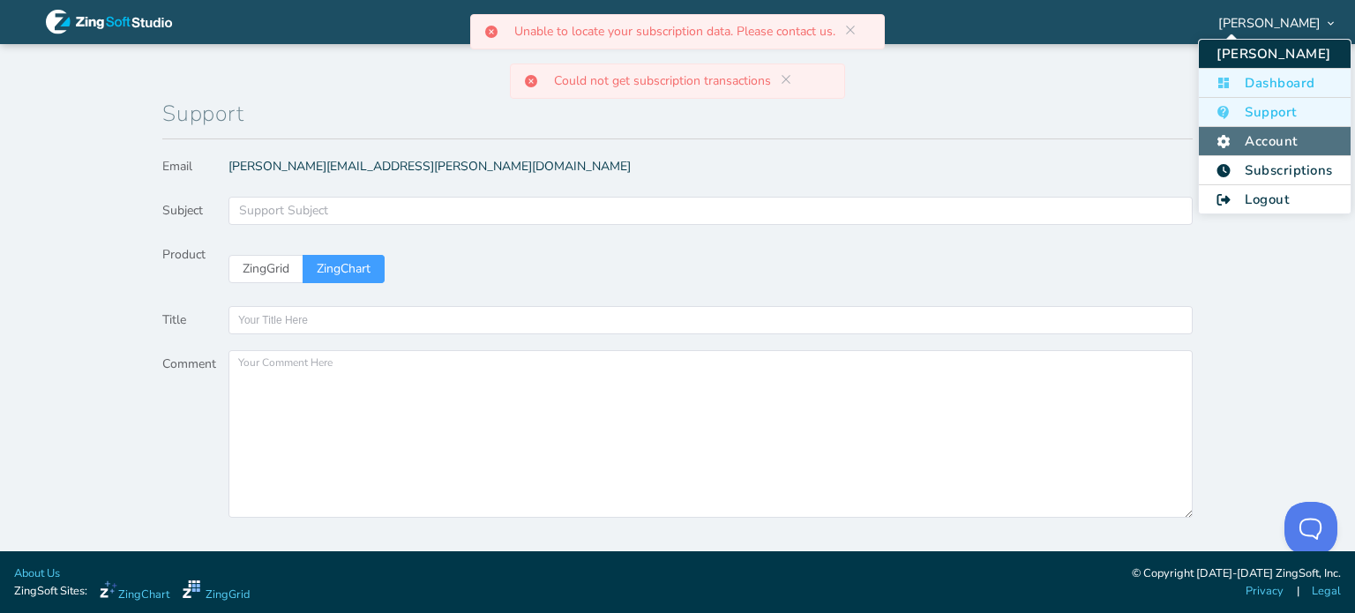
click at [1283, 133] on li "Account" at bounding box center [1274, 141] width 151 height 29
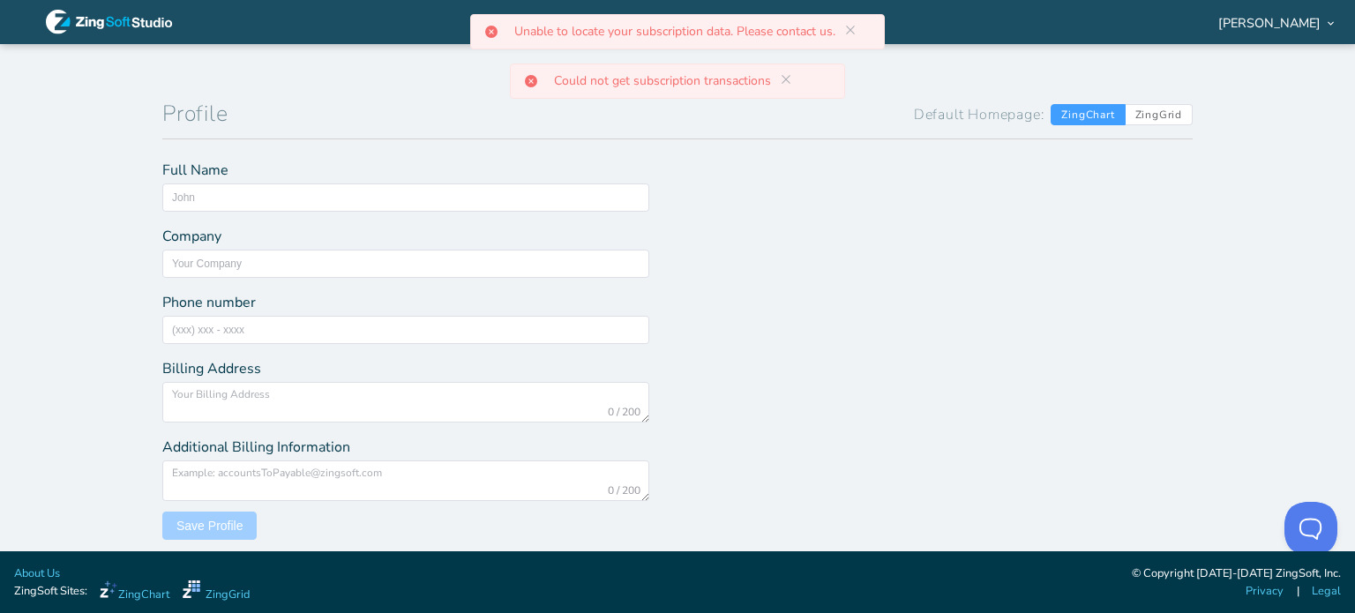
type input "[PERSON_NAME]"
type input "Secrétariat du Conseil du trésor"
type input "(418) 643 - 0875"
type textarea "[STREET_ADDRESS]"
type textarea "[PERSON_NAME][EMAIL_ADDRESS][PERSON_NAME][DOMAIN_NAME]"
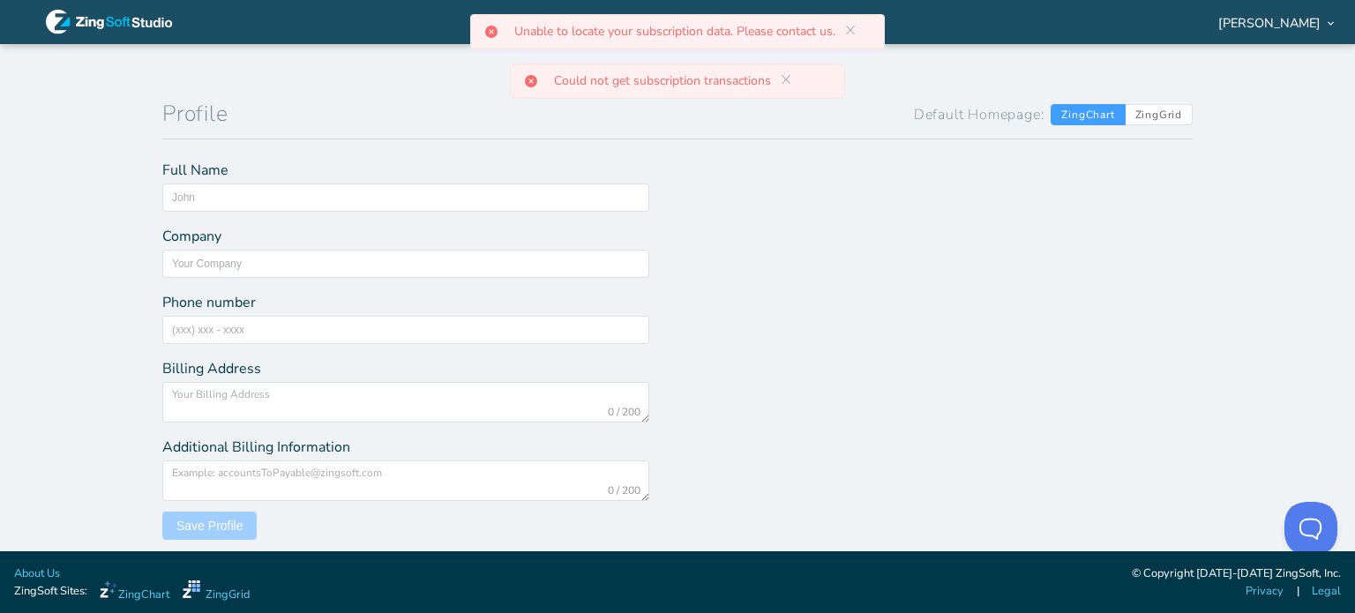
type input "[PERSON_NAME][EMAIL_ADDRESS][PERSON_NAME][DOMAIN_NAME]"
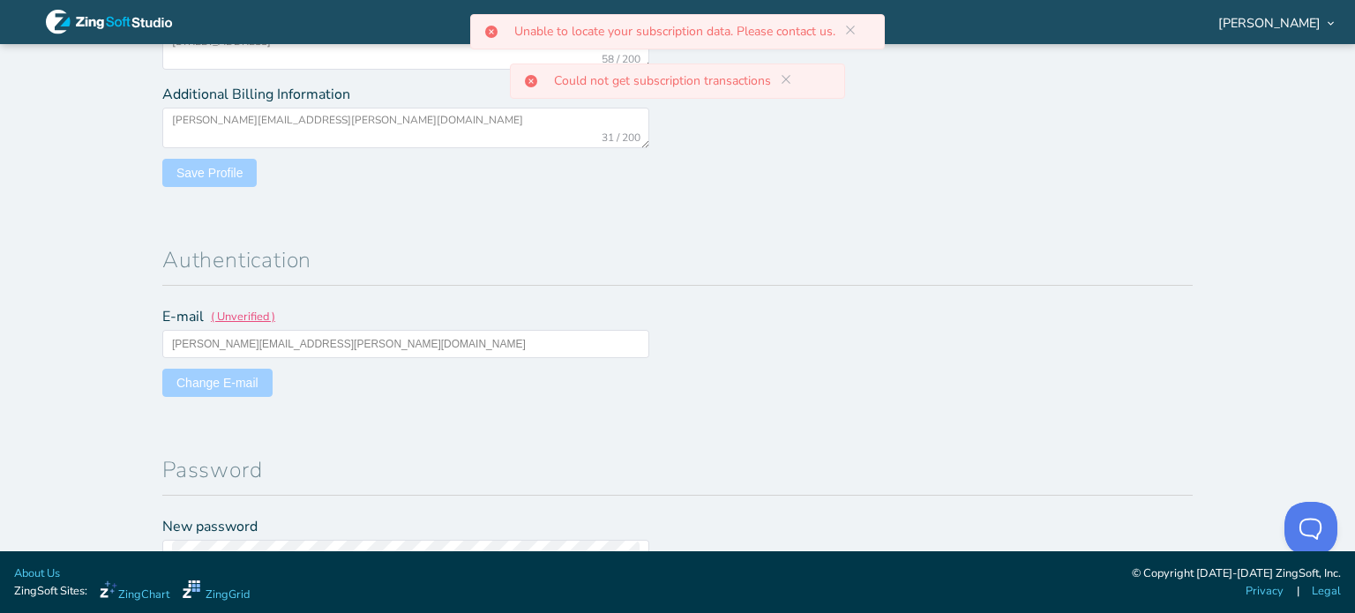
scroll to position [441, 0]
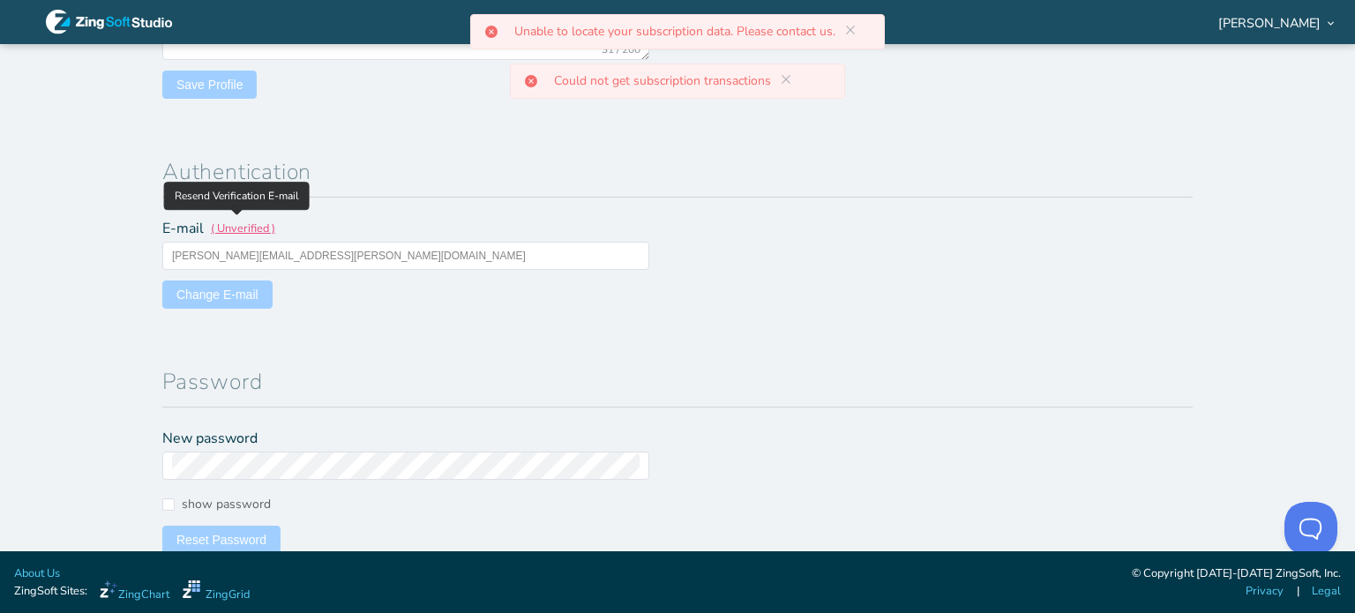
click at [251, 227] on span "( Unverified )" at bounding box center [243, 233] width 64 height 24
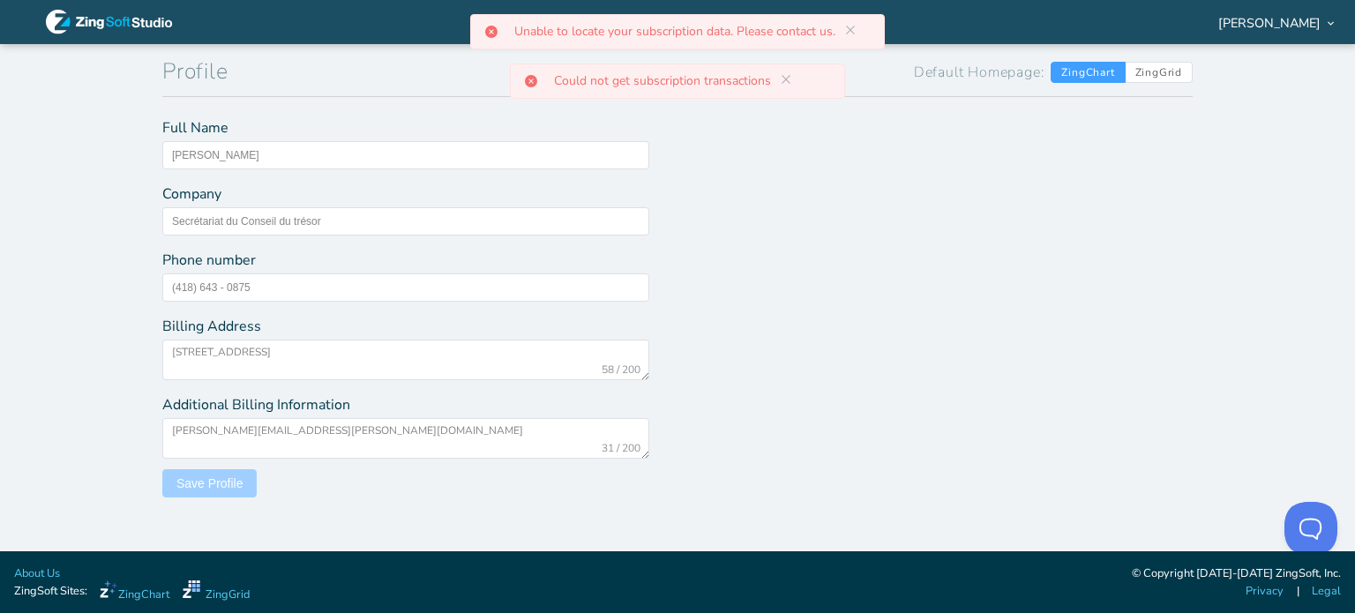
scroll to position [0, 0]
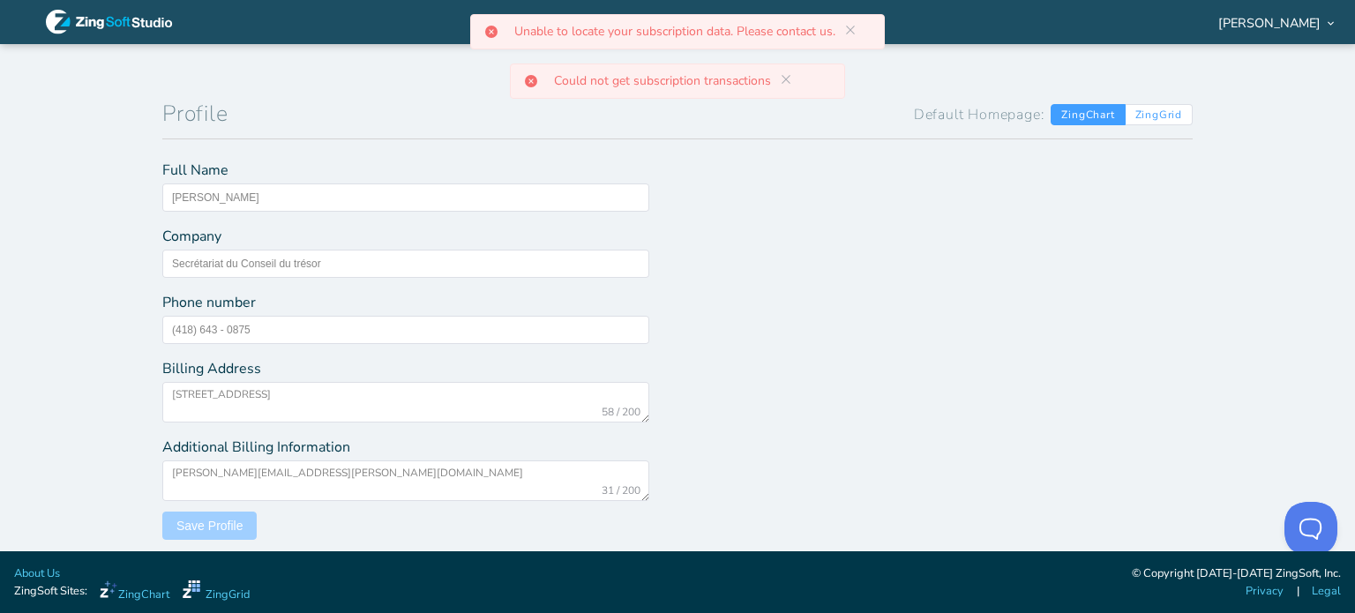
click at [1174, 119] on span "ZingGrid" at bounding box center [1159, 114] width 67 height 21
click at [1142, 118] on input "ZingGrid" at bounding box center [1135, 112] width 11 height 11
radio input "true"
click at [1095, 112] on span "ZingChart" at bounding box center [1088, 114] width 74 height 21
click at [1067, 112] on input "ZingChart" at bounding box center [1060, 112] width 11 height 11
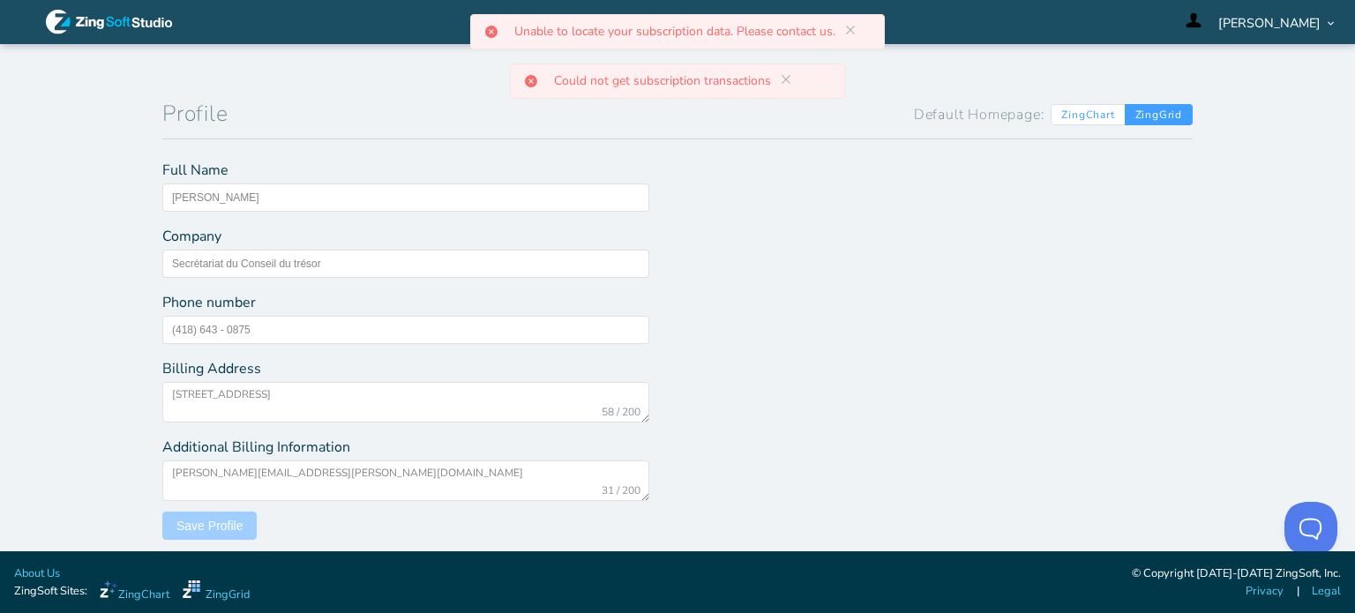
radio input "true"
click at [1263, 20] on div at bounding box center [677, 306] width 1355 height 613
click at [1269, 23] on span "[PERSON_NAME]" at bounding box center [1270, 23] width 102 height 12
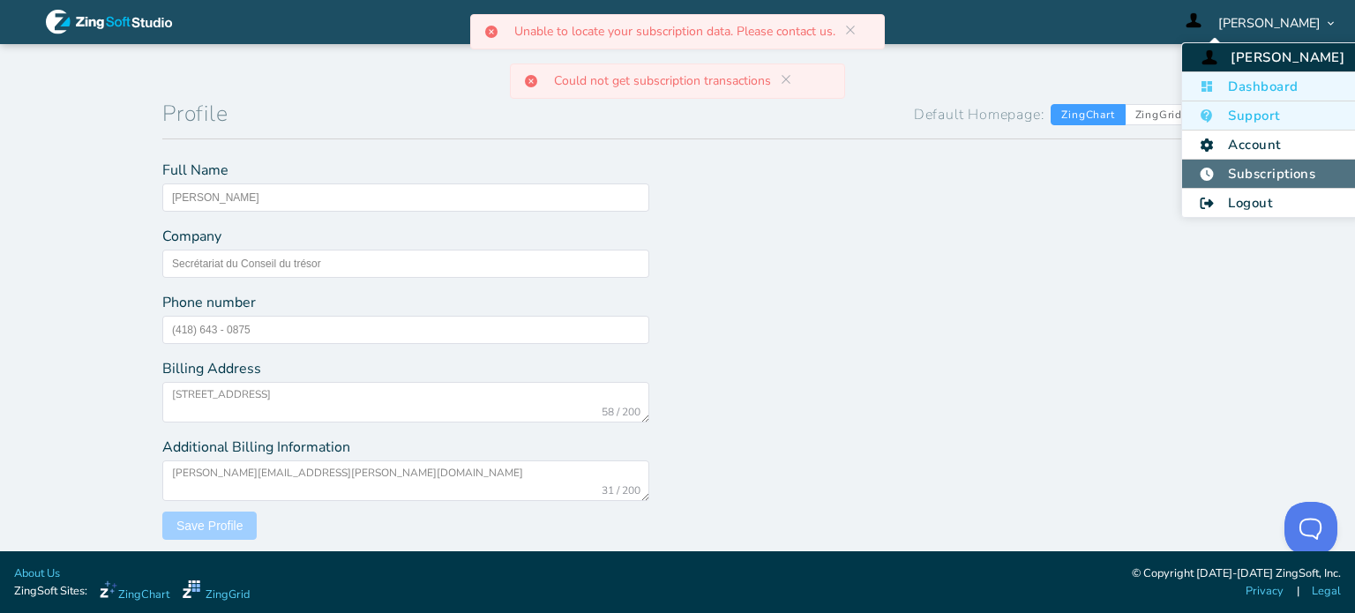
click at [1275, 167] on li "Subscriptions" at bounding box center [1272, 174] width 180 height 29
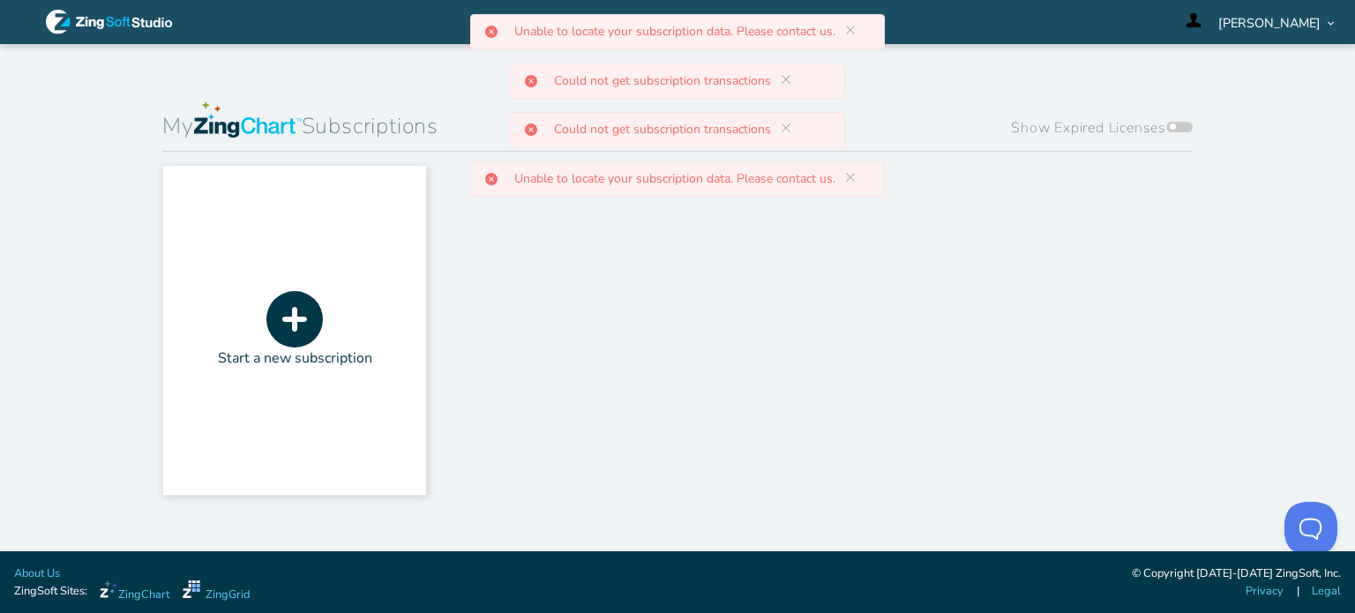
click at [1185, 124] on span at bounding box center [1180, 127] width 26 height 11
click at [1170, 111] on input "Show Expired Licenses" at bounding box center [1170, 111] width 0 height 0
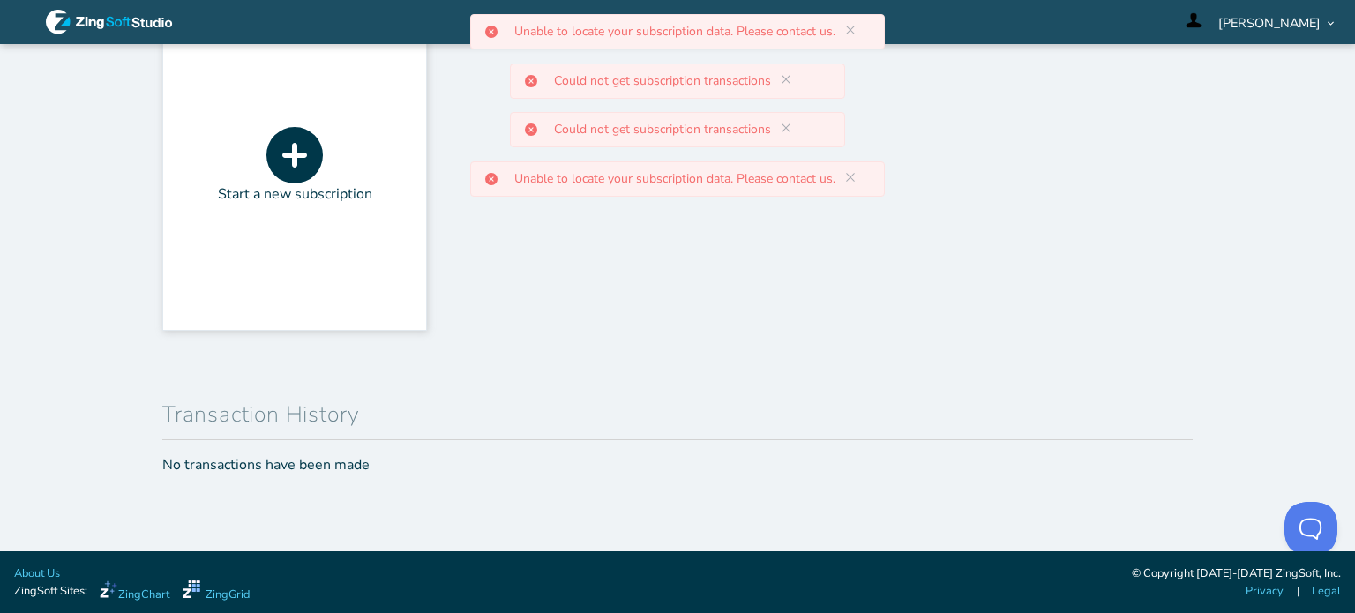
scroll to position [639, 0]
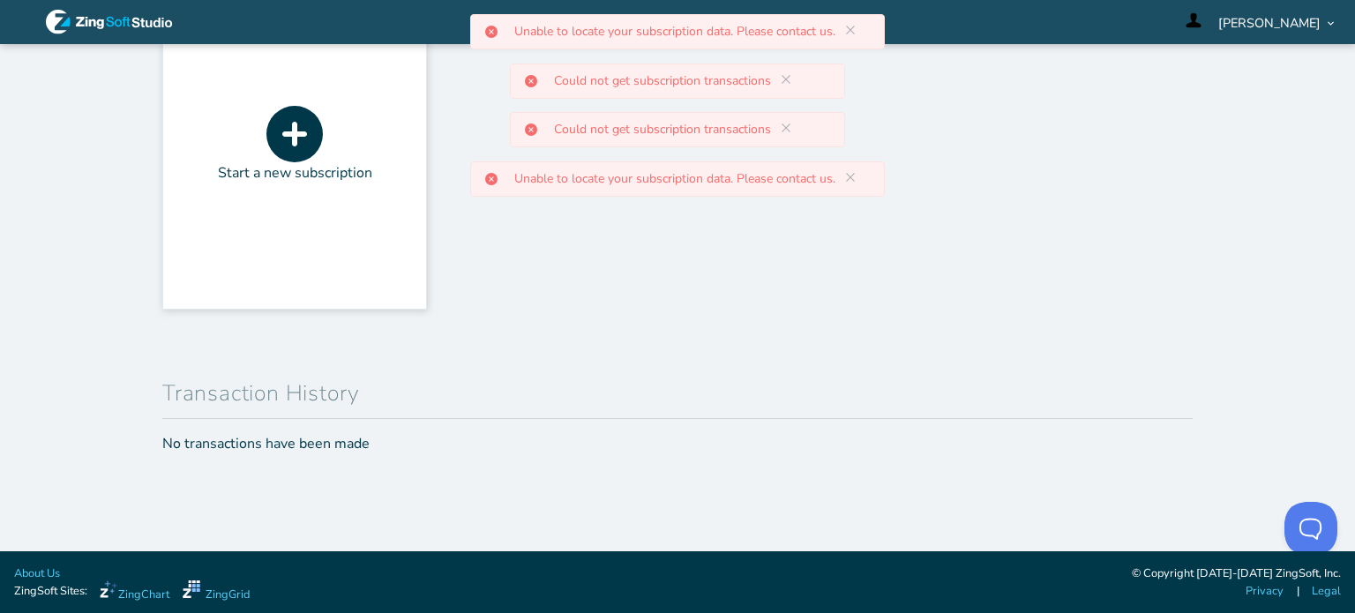
click at [808, 181] on p "Unable to locate your subscription data. Please contact us." at bounding box center [681, 179] width 335 height 12
click at [851, 176] on icon at bounding box center [851, 177] width 14 height 14
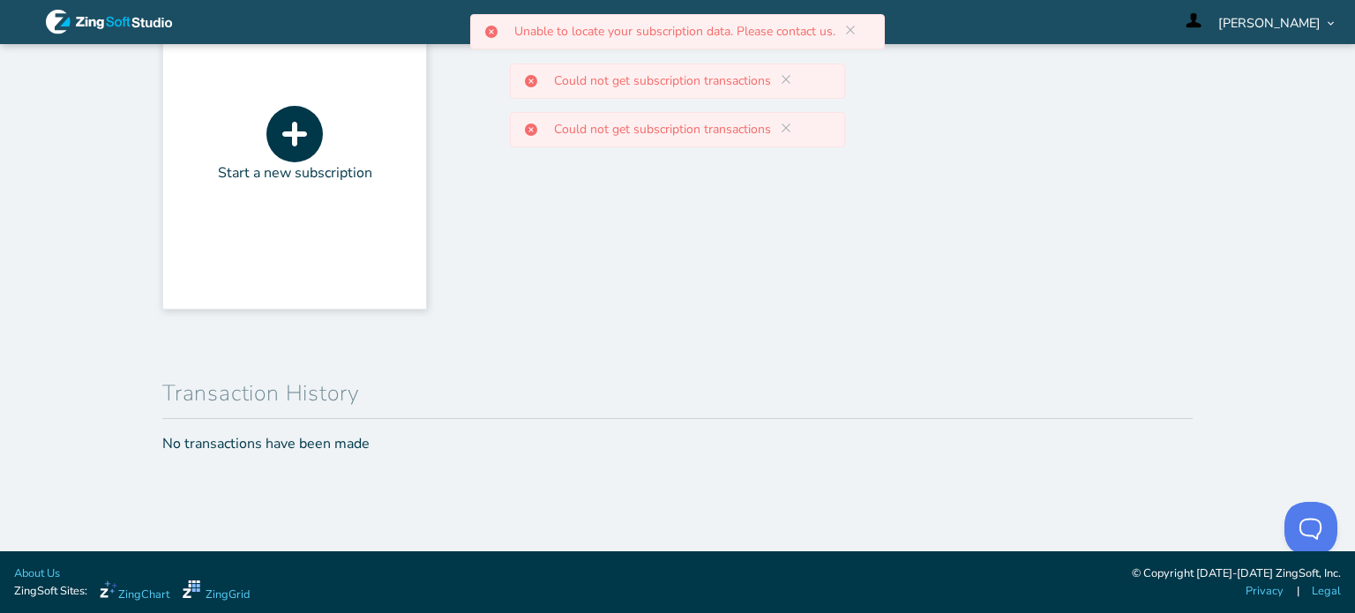
click at [790, 135] on div "Could not get subscription transactions" at bounding box center [677, 129] width 335 height 35
click at [783, 83] on icon at bounding box center [786, 79] width 14 height 14
click at [782, 84] on icon at bounding box center [786, 79] width 14 height 14
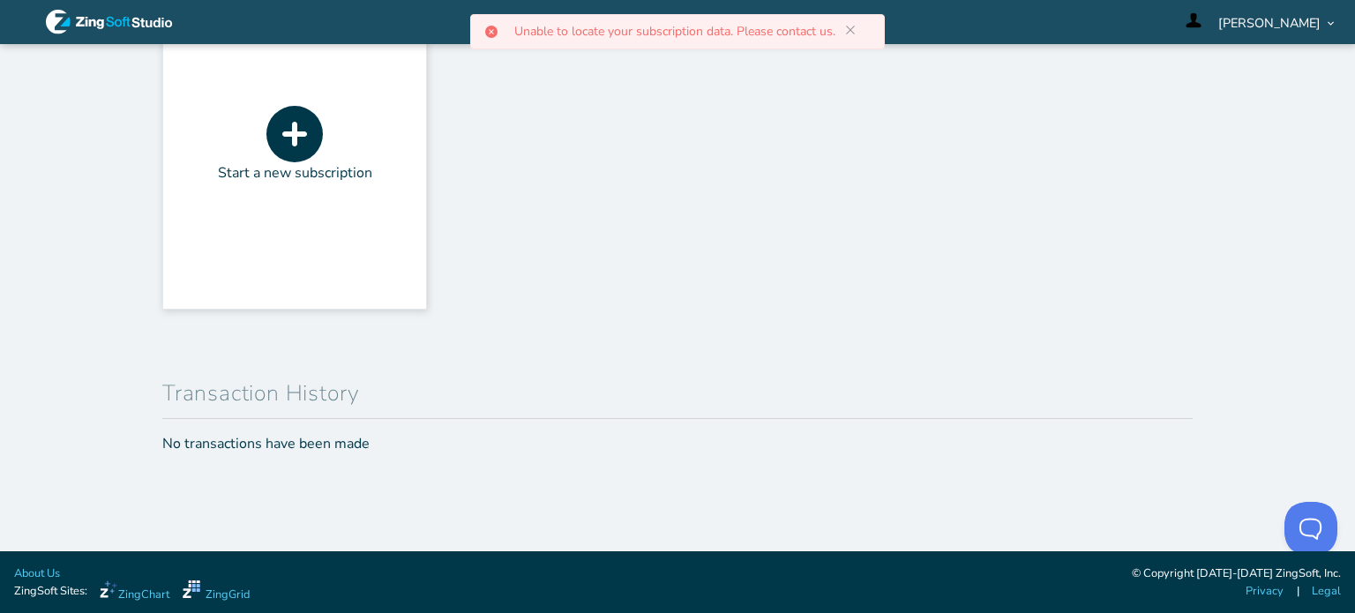
click at [851, 32] on icon at bounding box center [851, 30] width 14 height 14
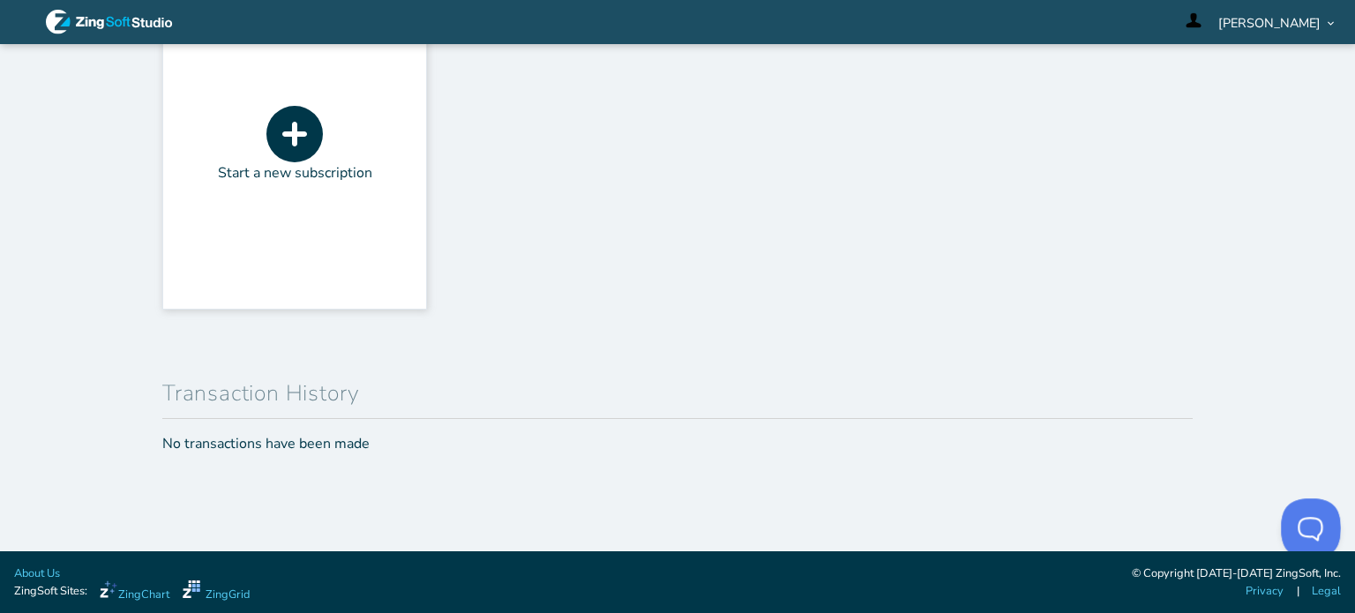
click at [1313, 519] on button "Open Beacon popover" at bounding box center [1307, 525] width 53 height 53
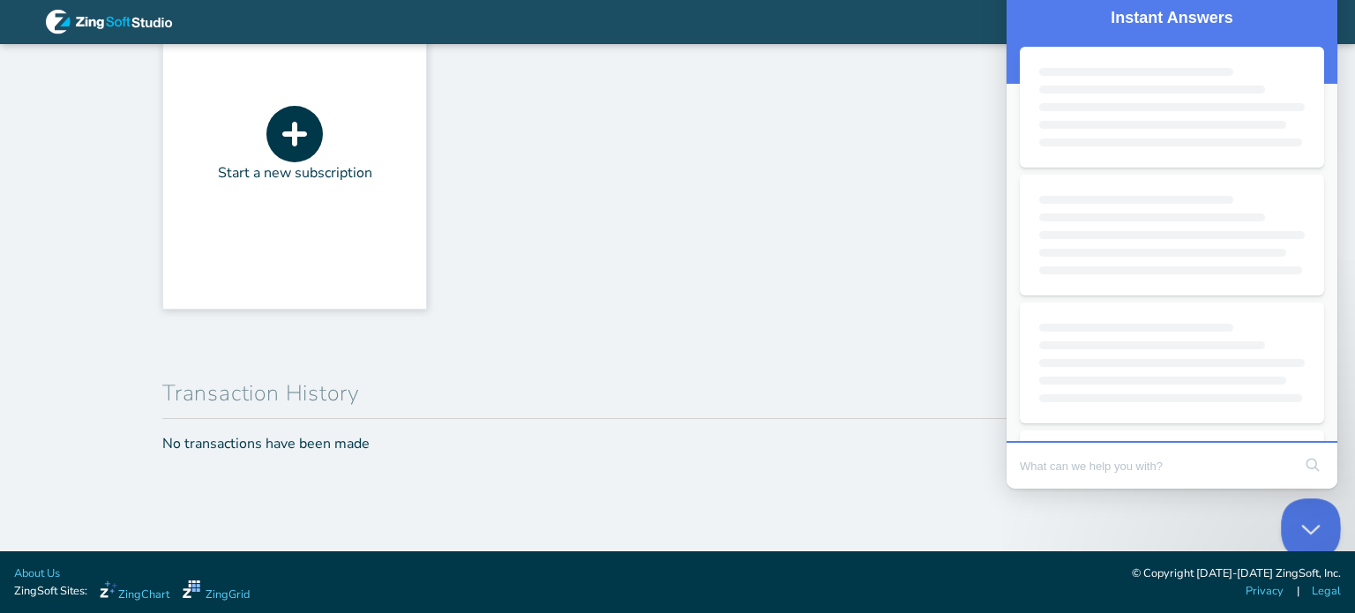
scroll to position [0, 0]
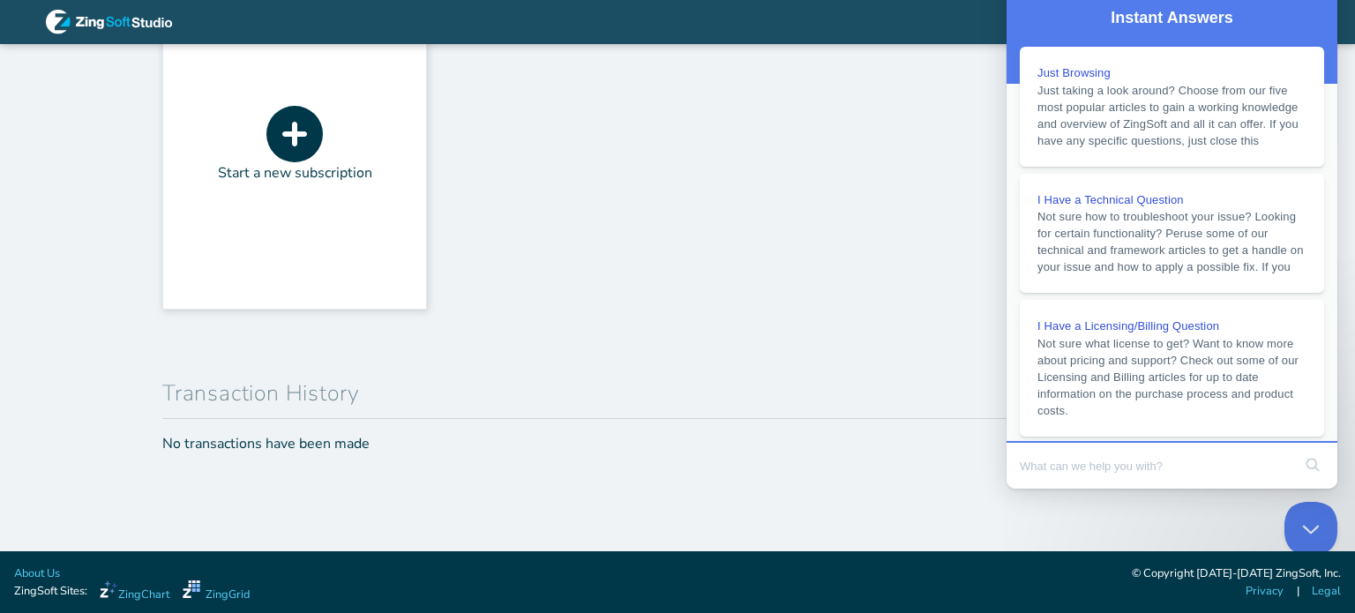
click at [919, 381] on header "Transaction History" at bounding box center [677, 392] width 1031 height 56
